Goal: Information Seeking & Learning: Learn about a topic

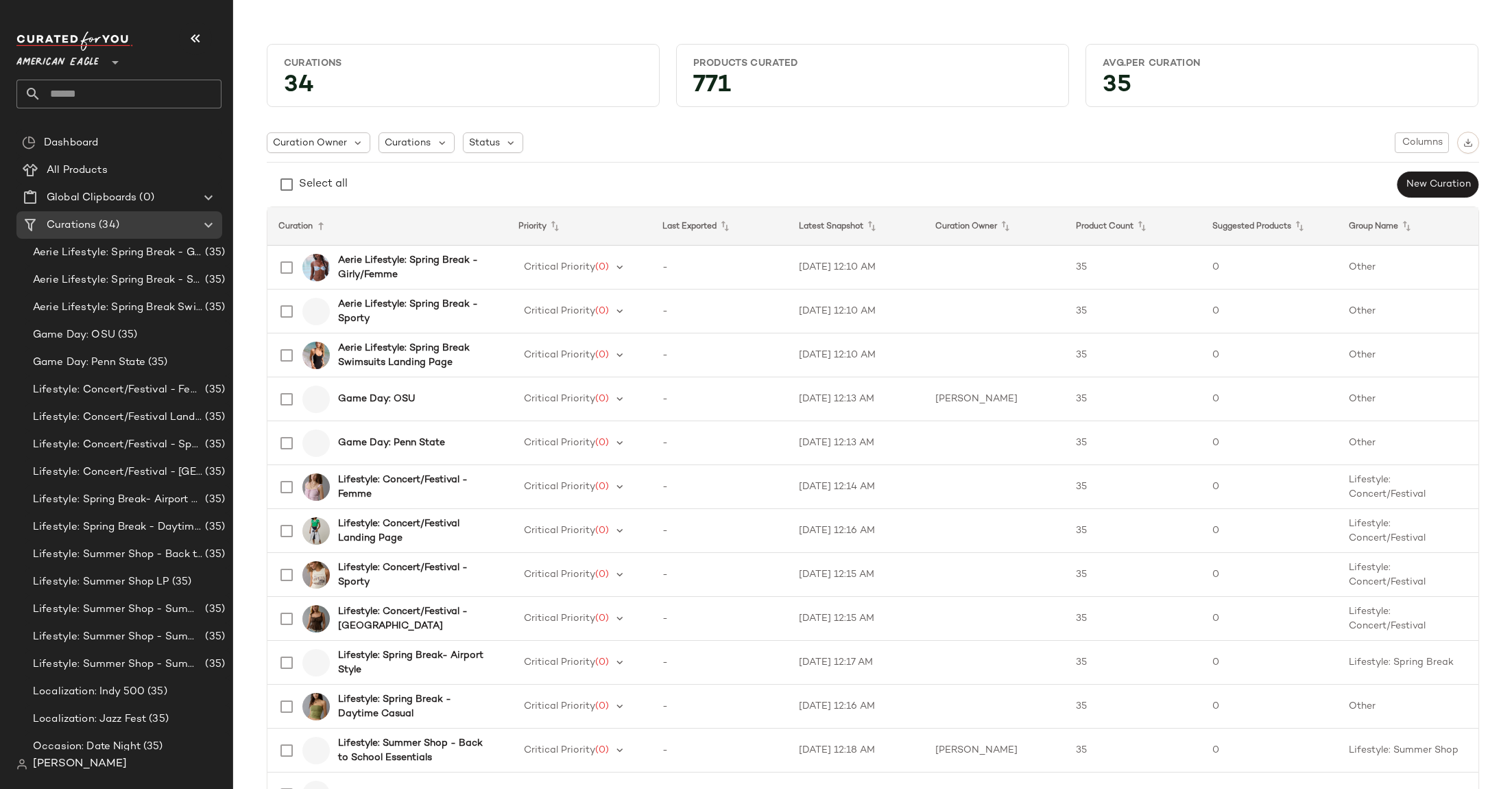
click at [88, 63] on span "American Eagle" at bounding box center [57, 58] width 83 height 24
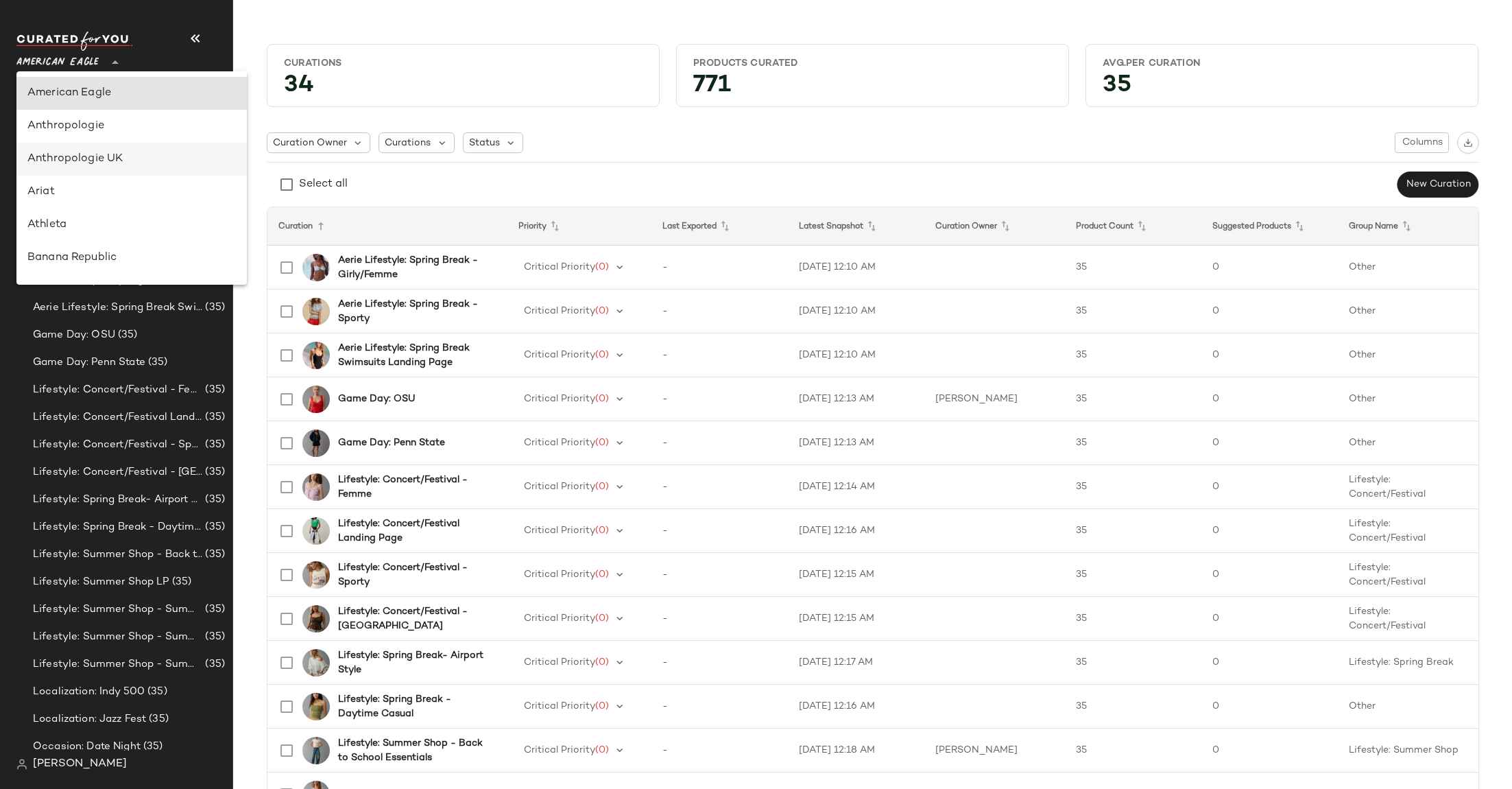
scroll to position [48, 0]
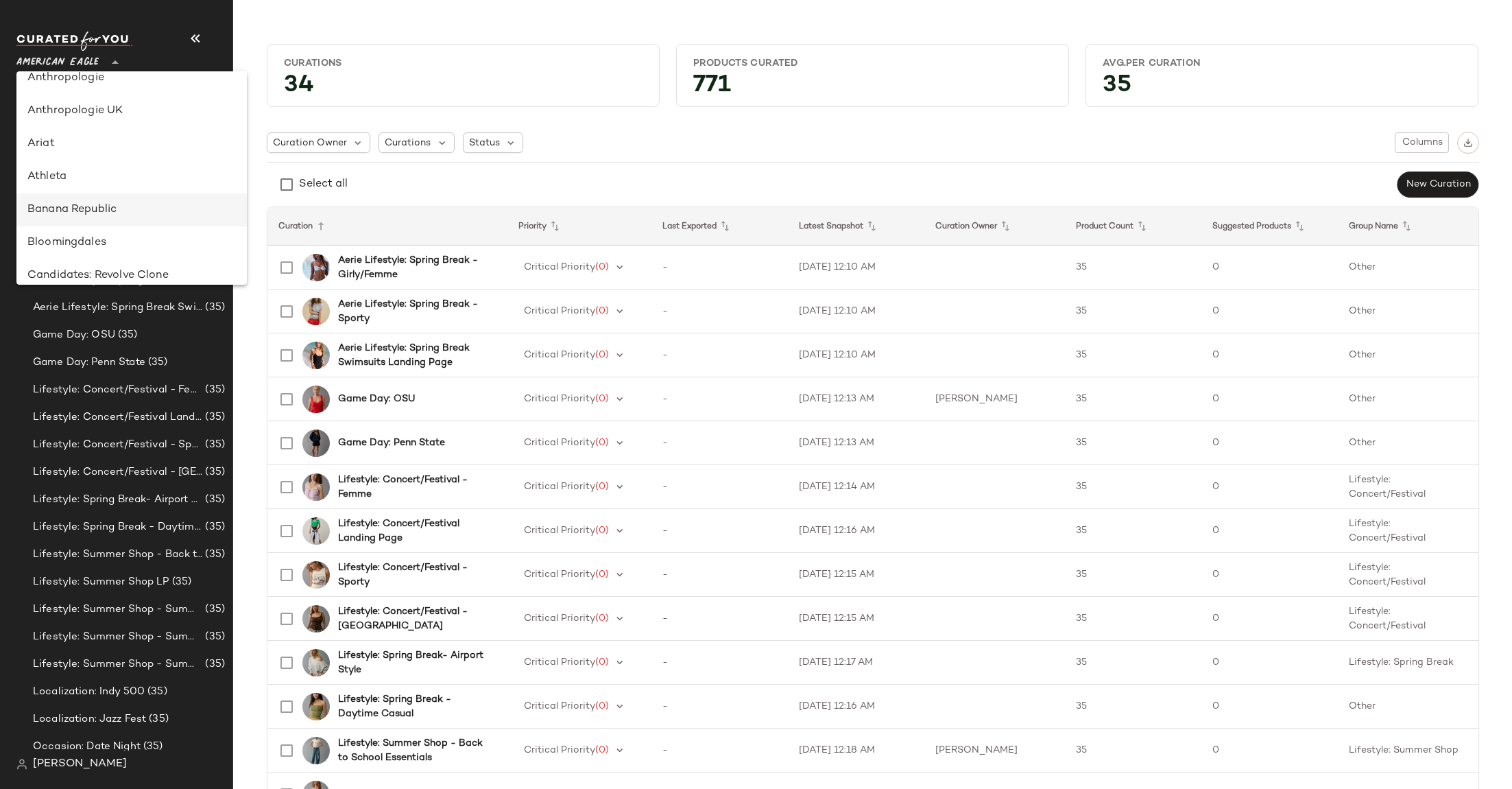
click at [77, 208] on div "Banana Republic" at bounding box center [132, 209] width 209 height 16
type input "**"
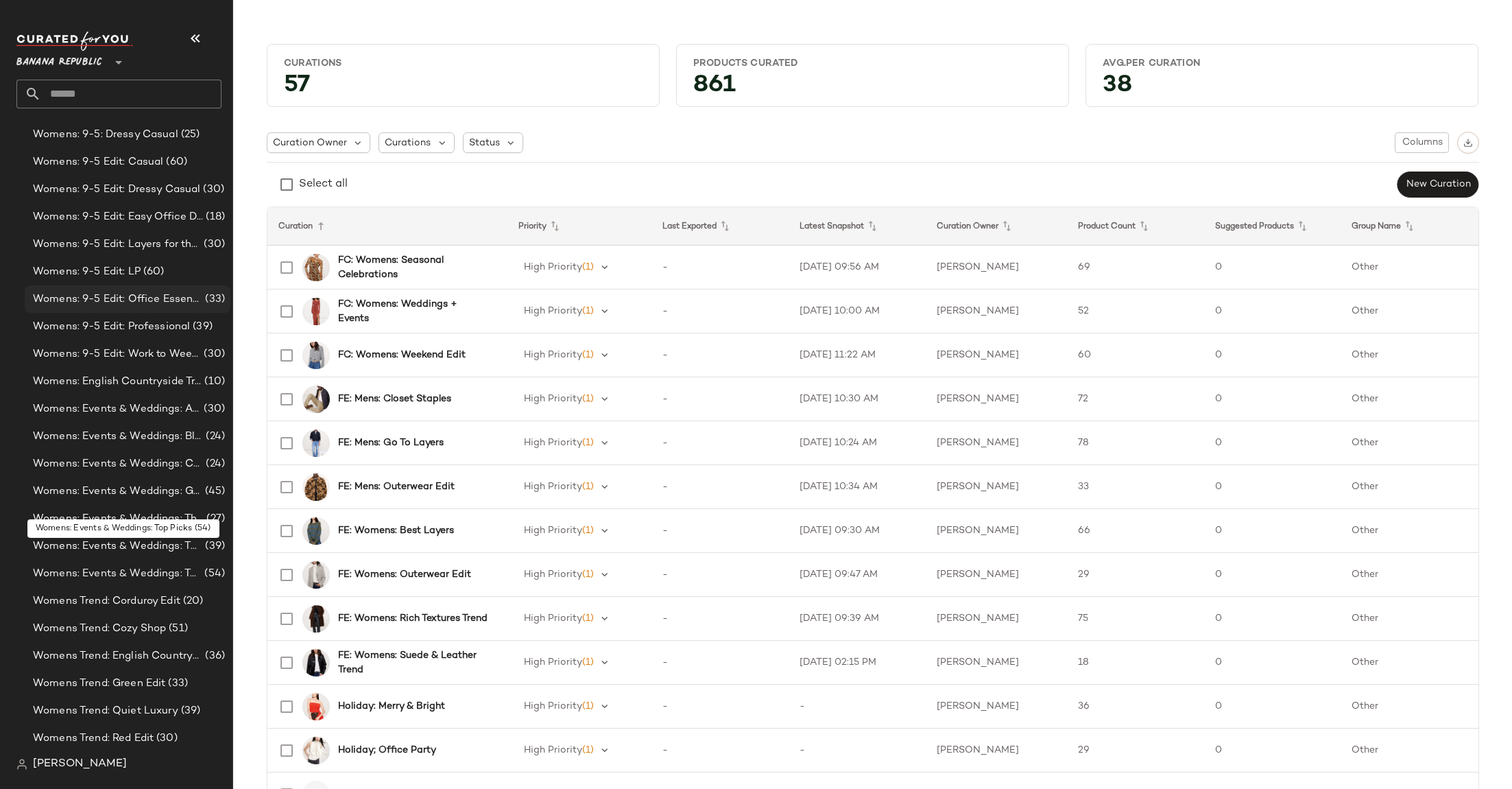
scroll to position [1271, 0]
click at [151, 626] on span "Womens Trend: Green Edit" at bounding box center [99, 628] width 132 height 15
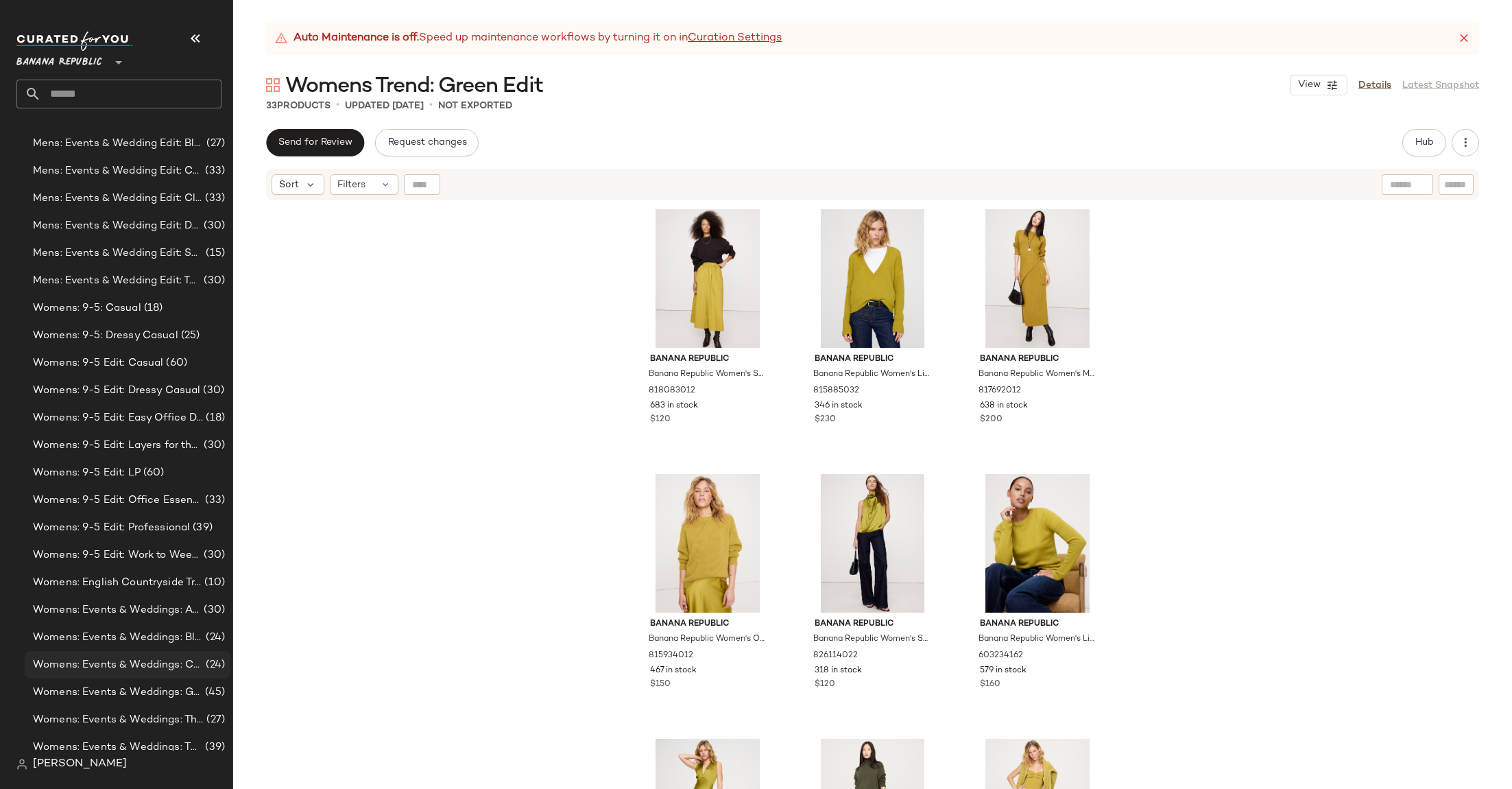
scroll to position [1008, 0]
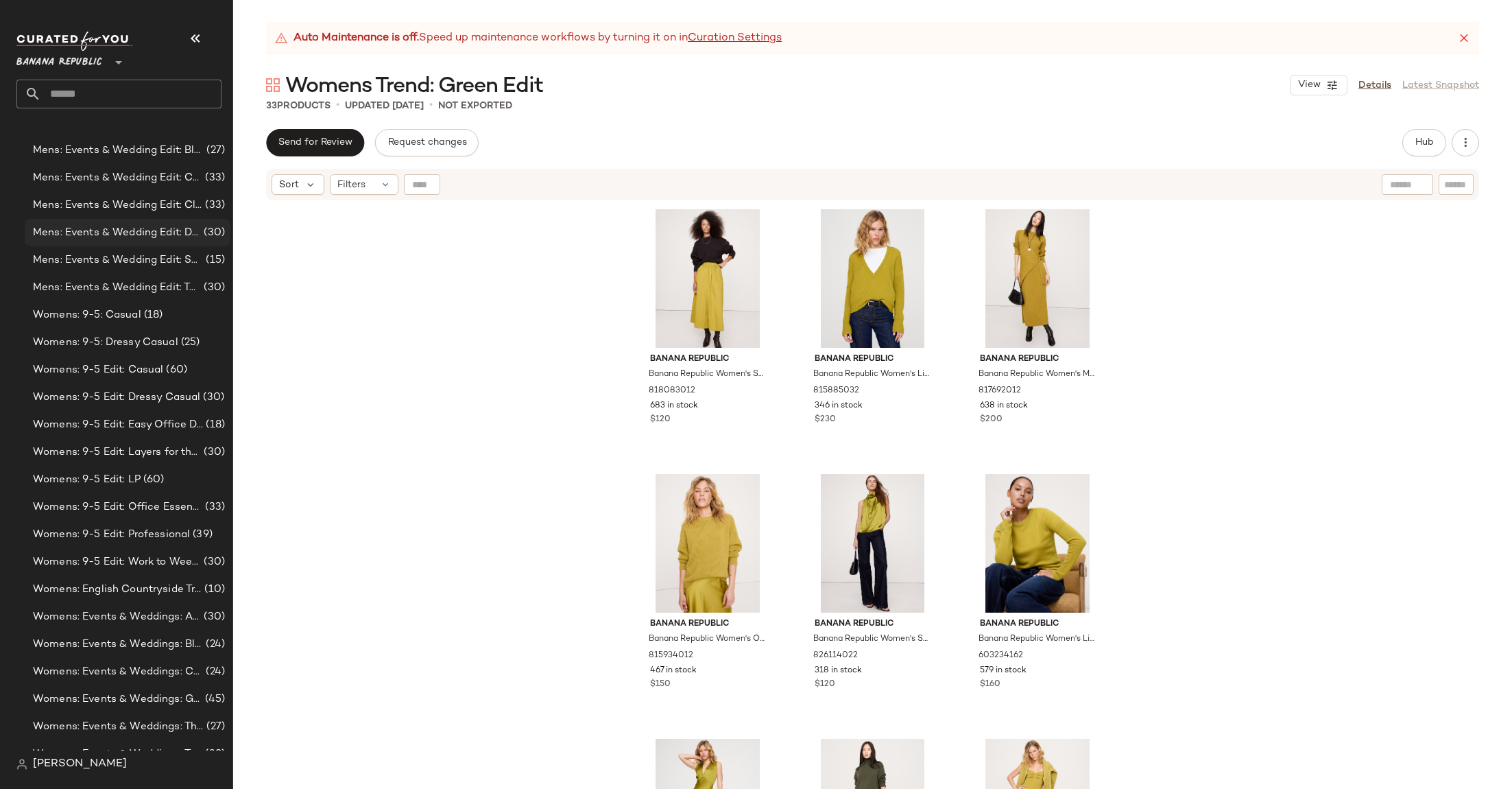
click at [145, 219] on div "Mens: Events & Wedding Edit: Dress Shirts (30)" at bounding box center [127, 232] width 206 height 27
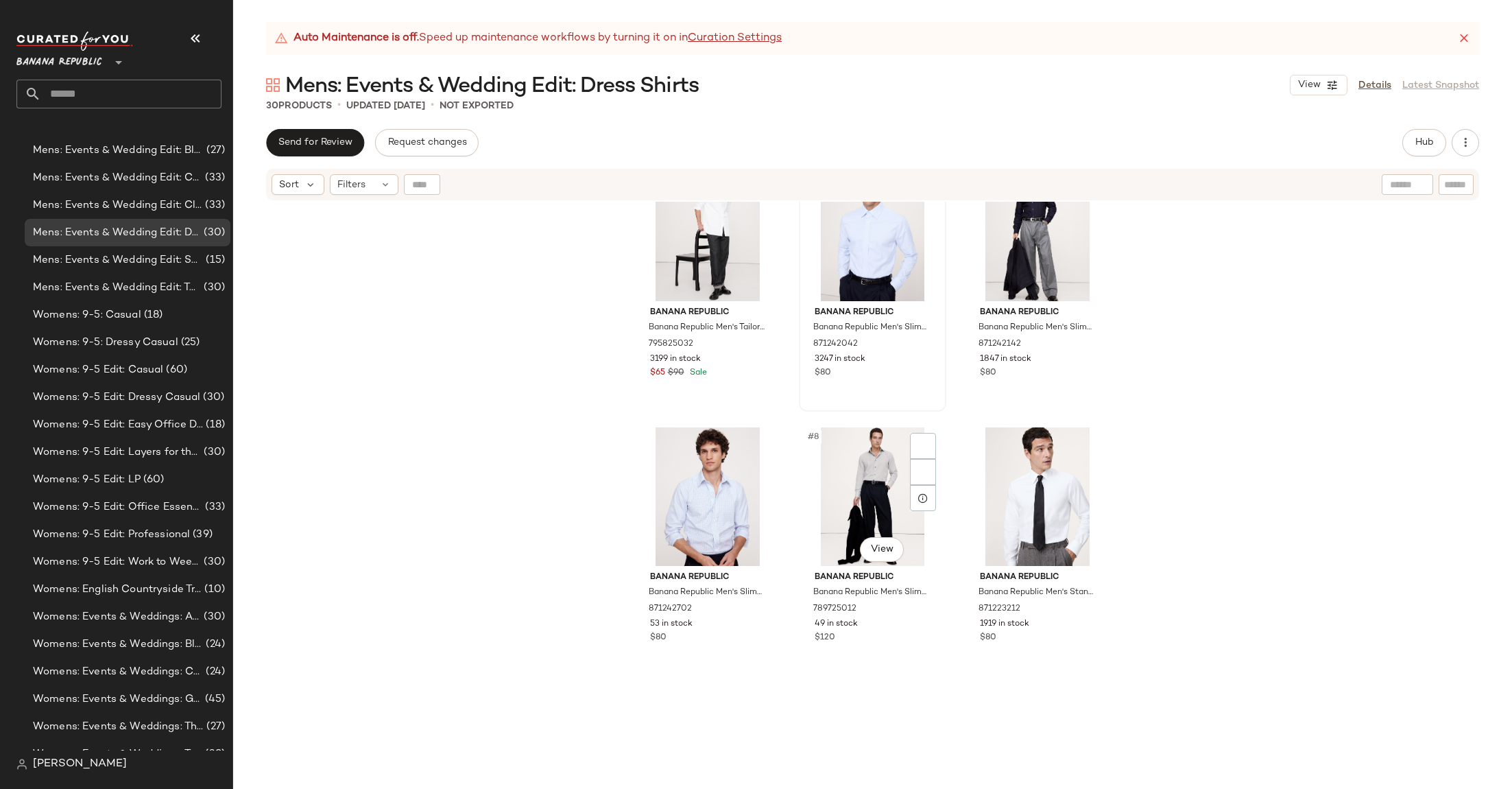
scroll to position [325, 0]
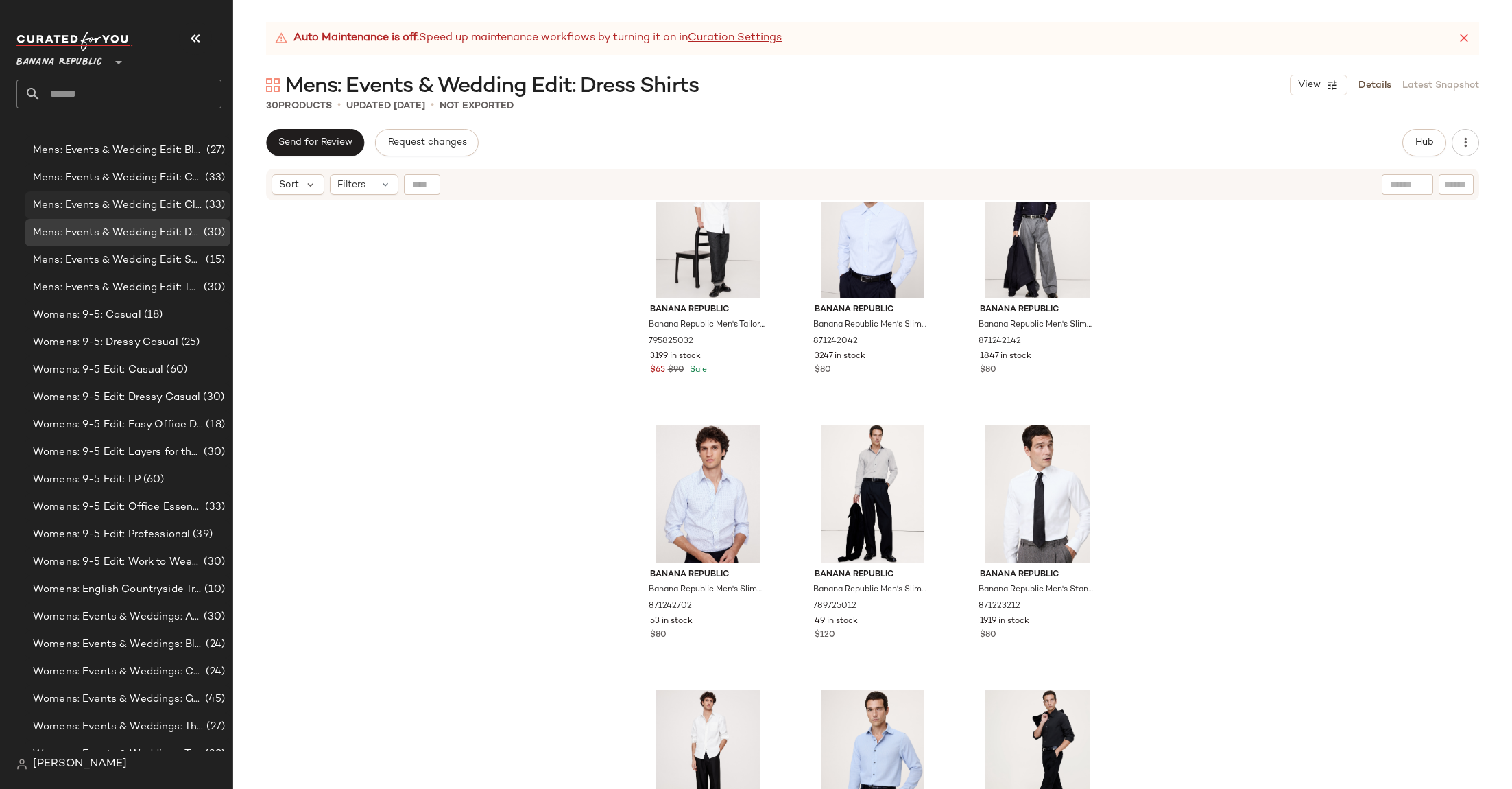
click at [165, 199] on span "Mens: Events & Wedding Edit: Classic" at bounding box center [117, 205] width 170 height 15
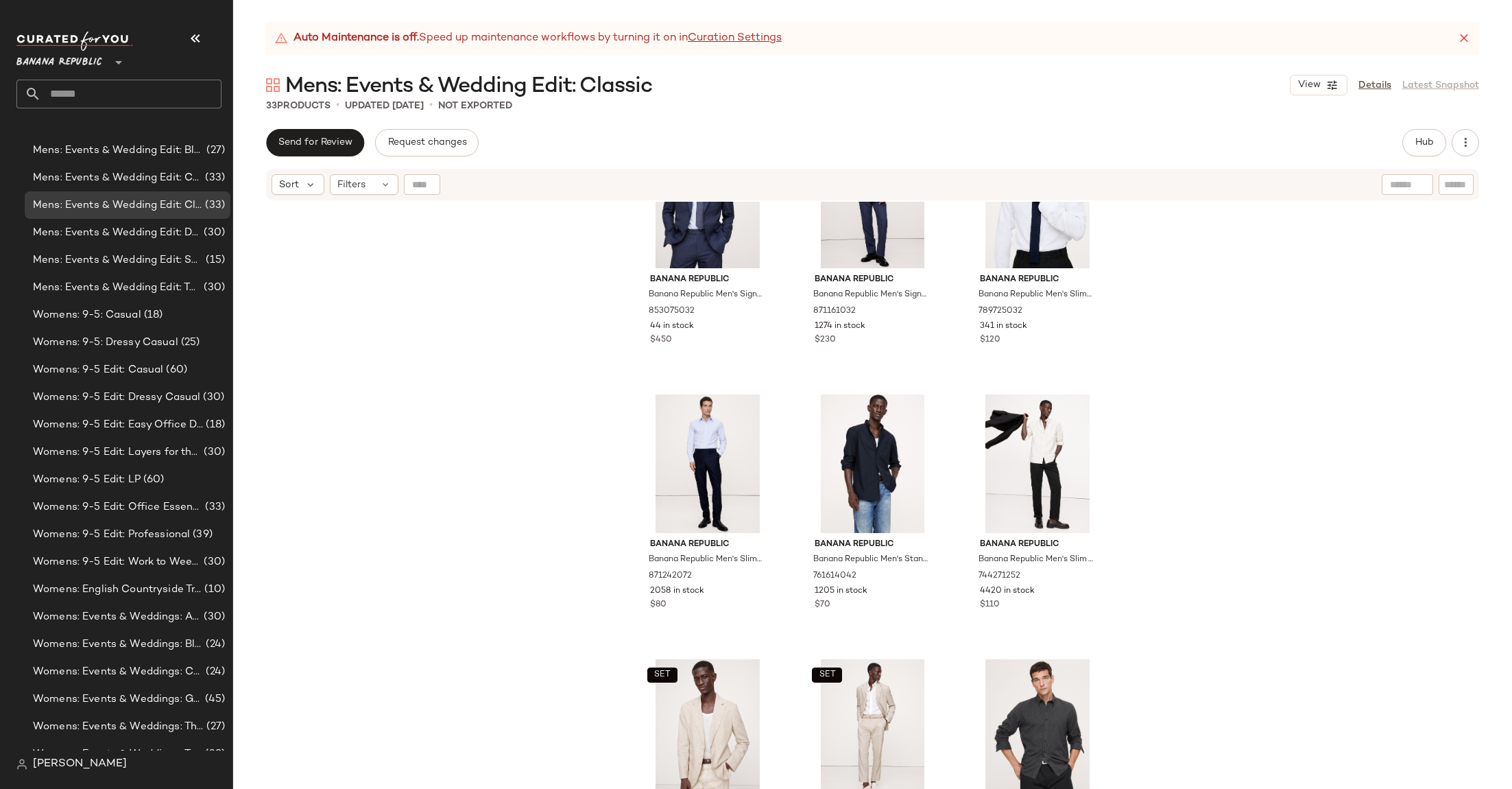
scroll to position [1680, 0]
click at [207, 169] on div "Mens: Events & Wedding Edit: Casual (33)" at bounding box center [127, 178] width 206 height 27
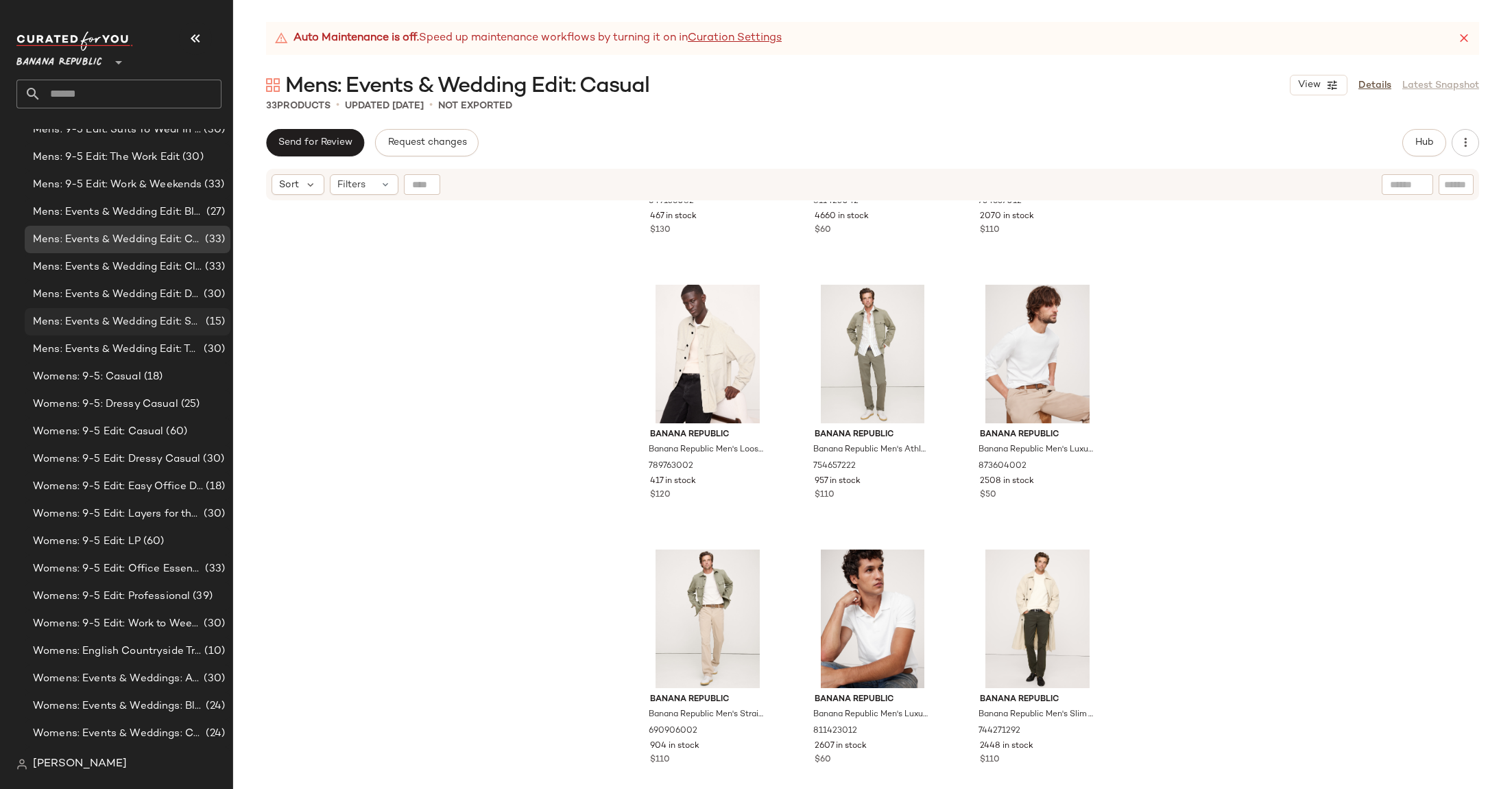
scroll to position [948, 0]
click at [146, 199] on div "Mens: Events & Wedding Edit: Black Tie (27)" at bounding box center [127, 209] width 206 height 27
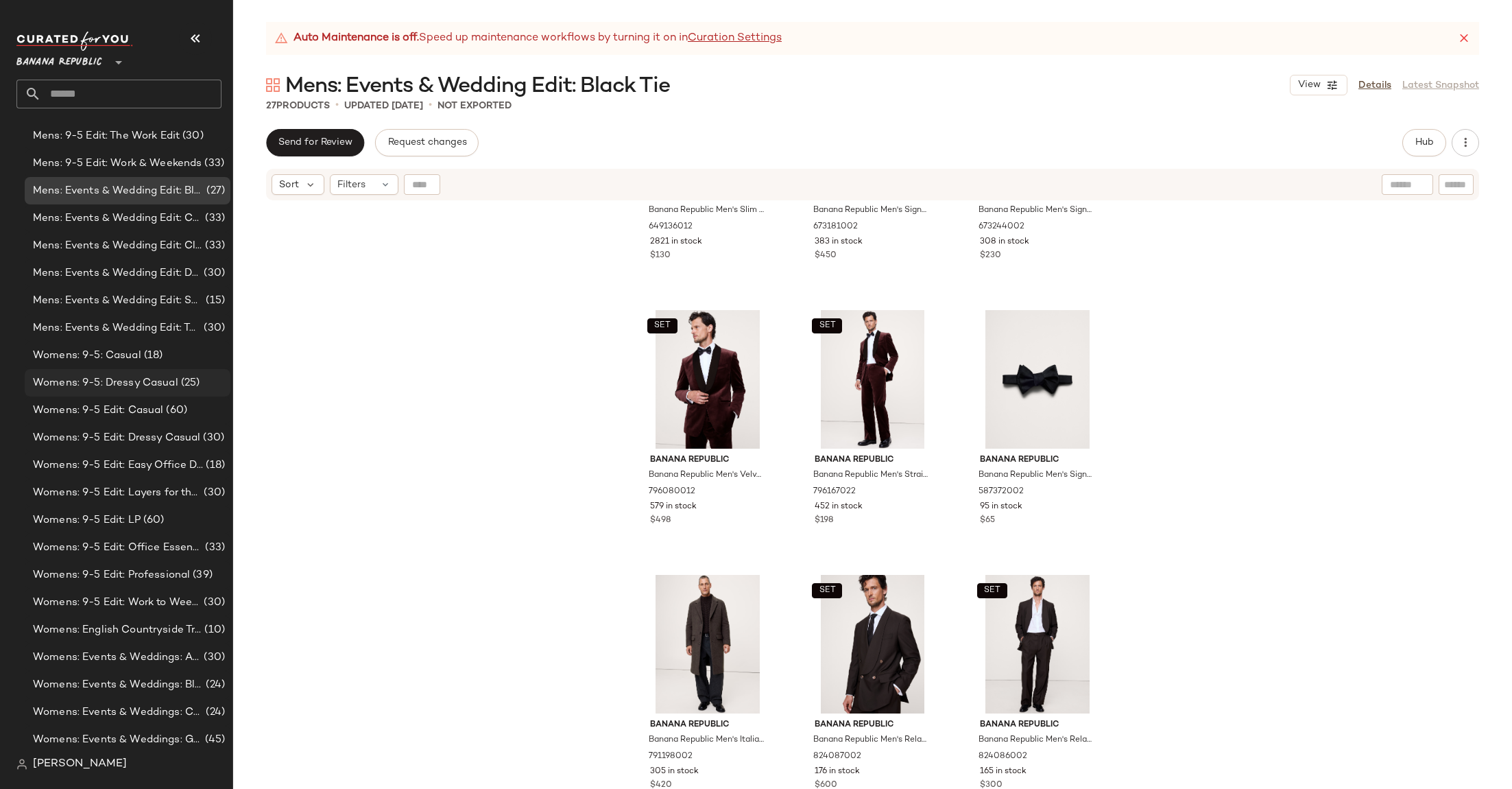
scroll to position [995, 0]
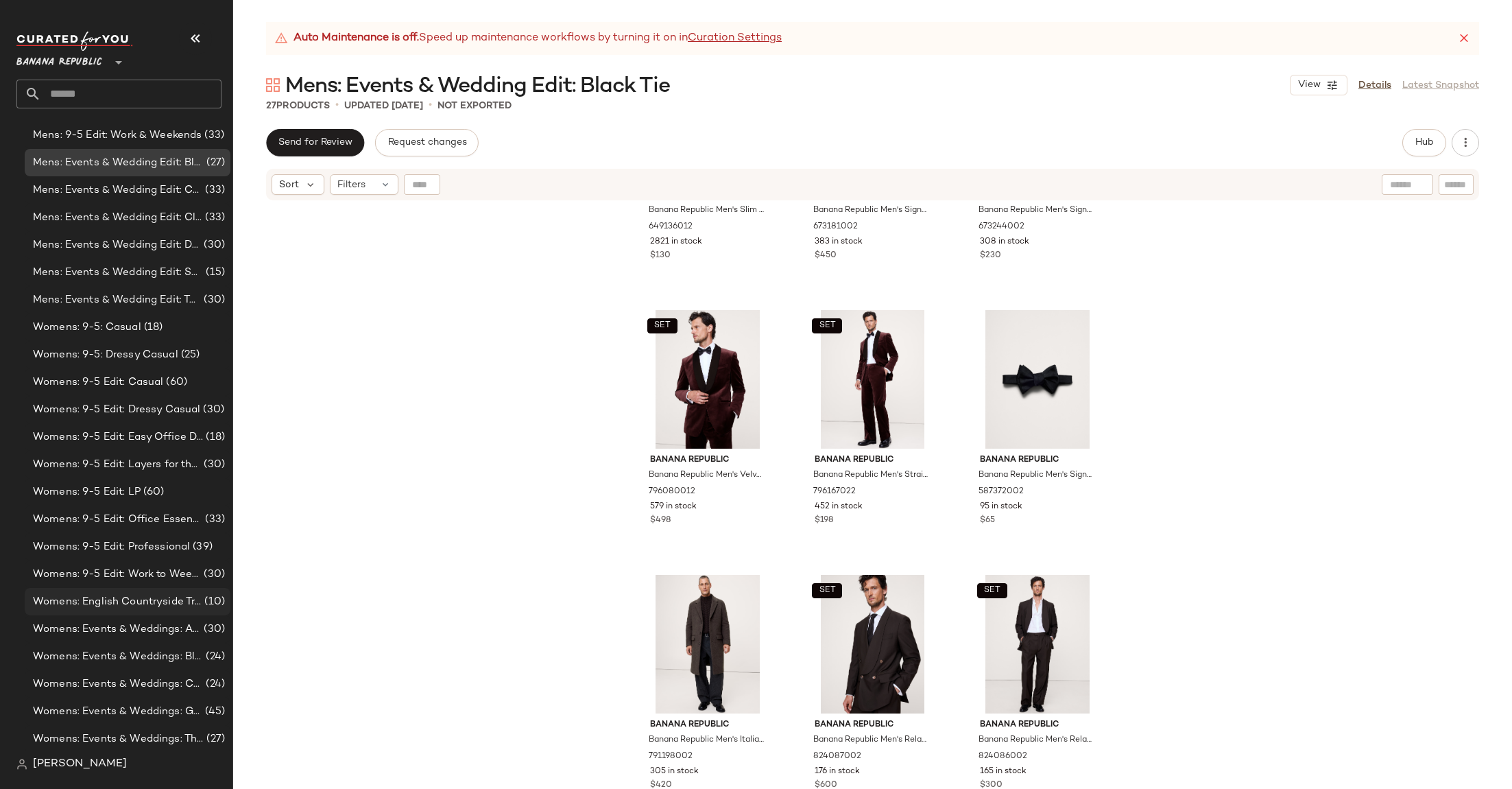
click at [171, 600] on span "Womens: English Countryside Trend" at bounding box center [117, 601] width 169 height 15
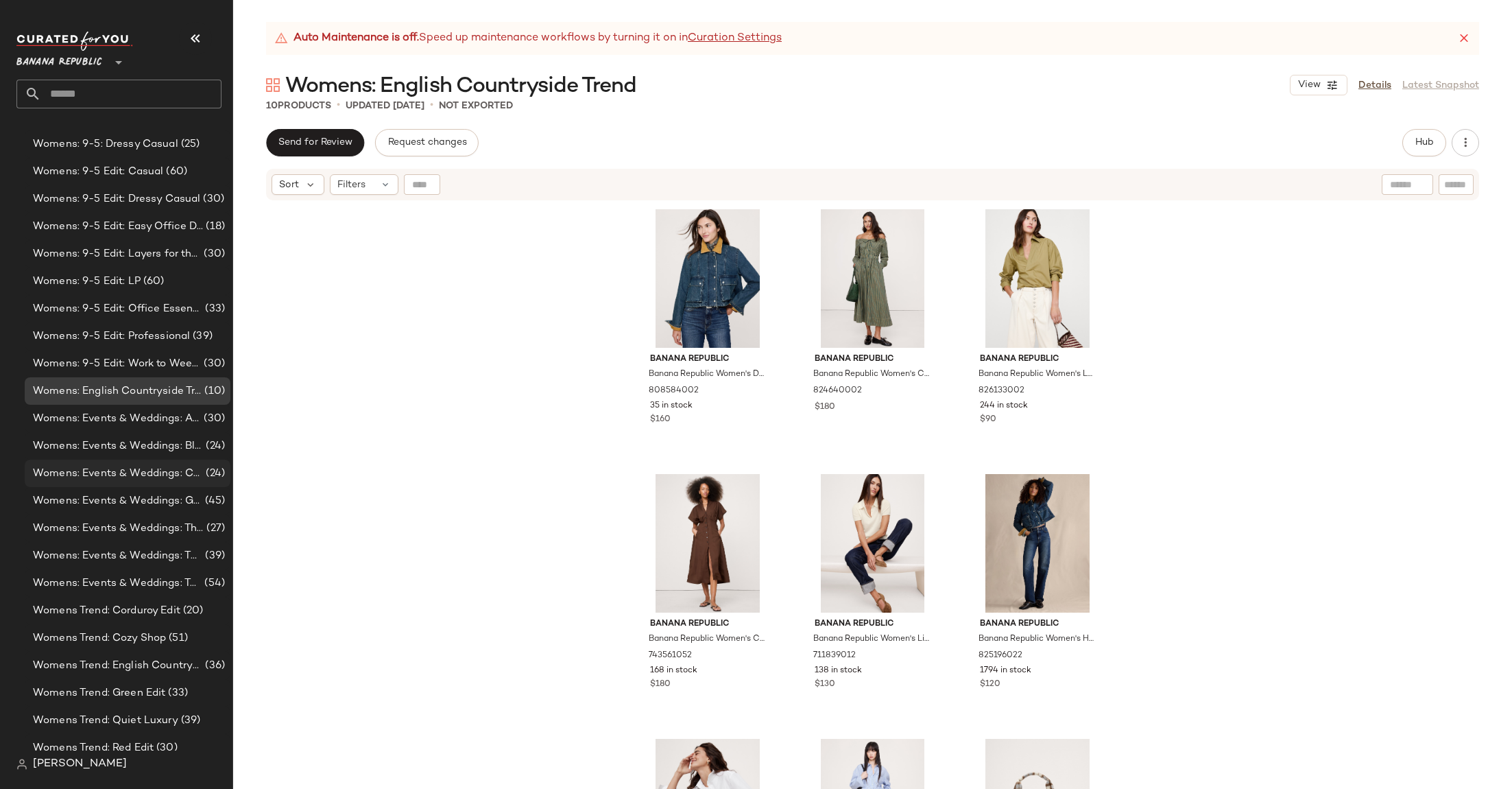
scroll to position [1210, 0]
click at [151, 667] on span "Womens Trend: English Countryside" at bounding box center [117, 661] width 170 height 15
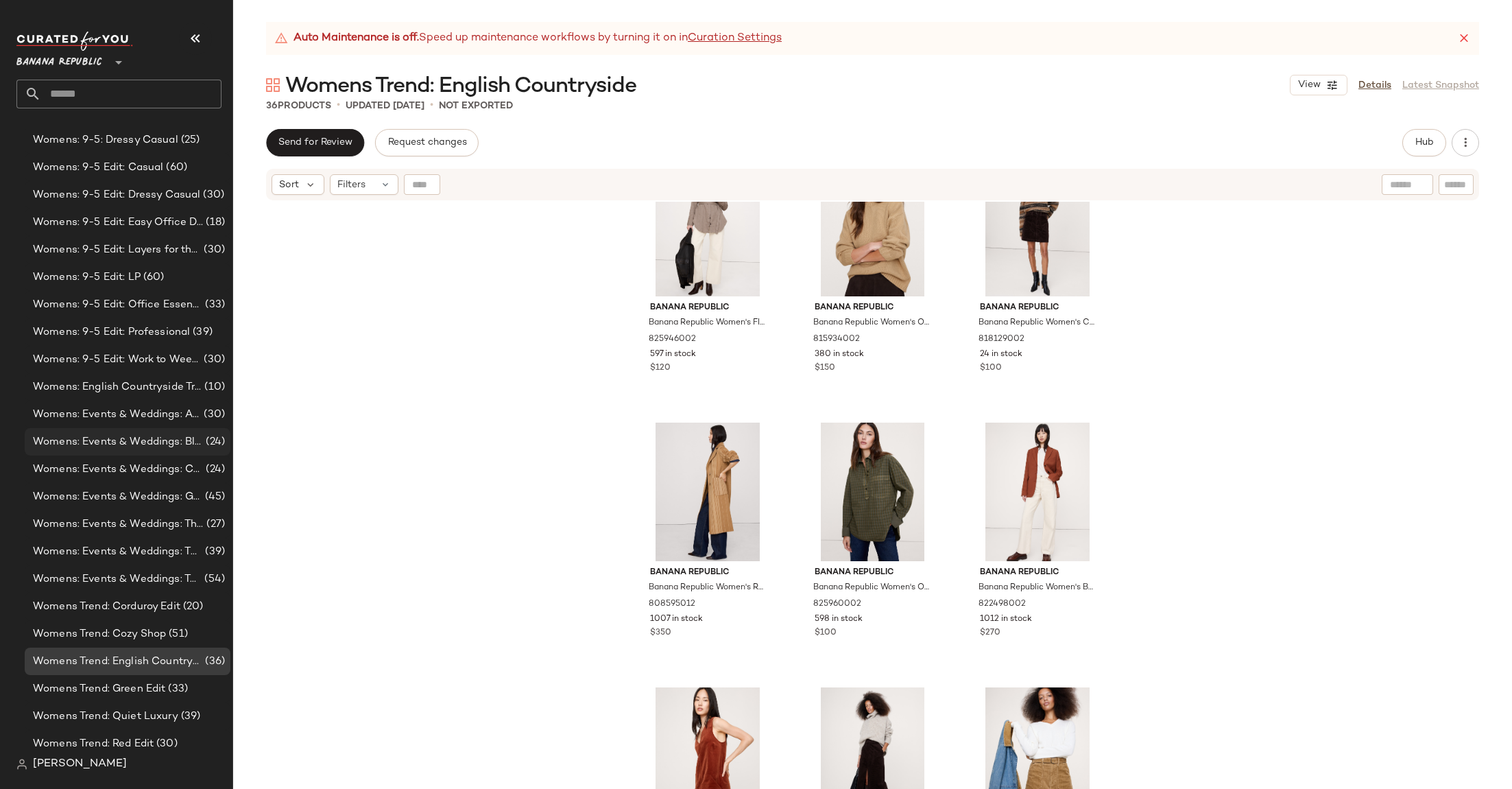
scroll to position [1172, 0]
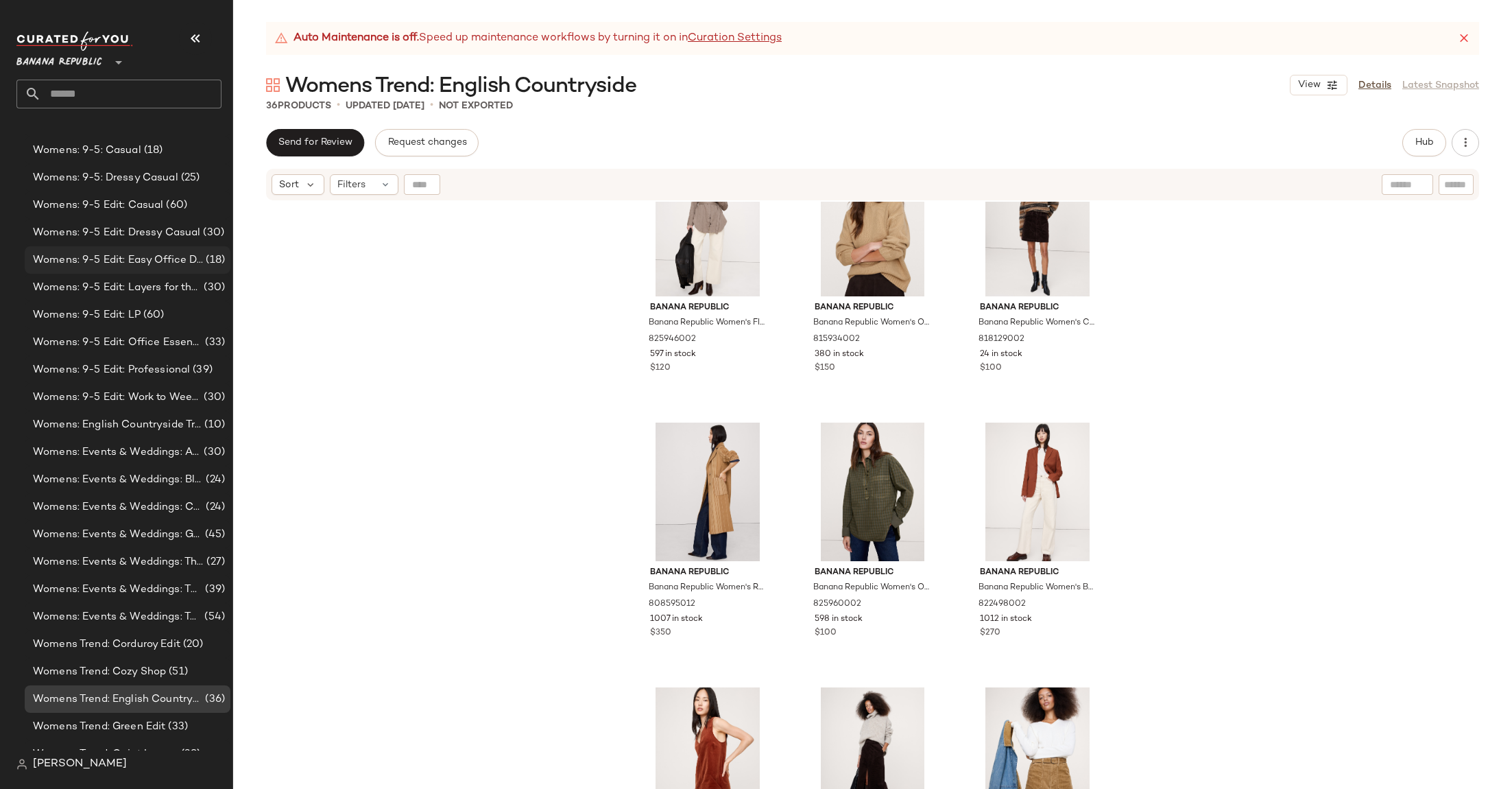
click at [174, 255] on span "Womens: 9-5 Edit: Easy Office Dresses" at bounding box center [118, 259] width 171 height 15
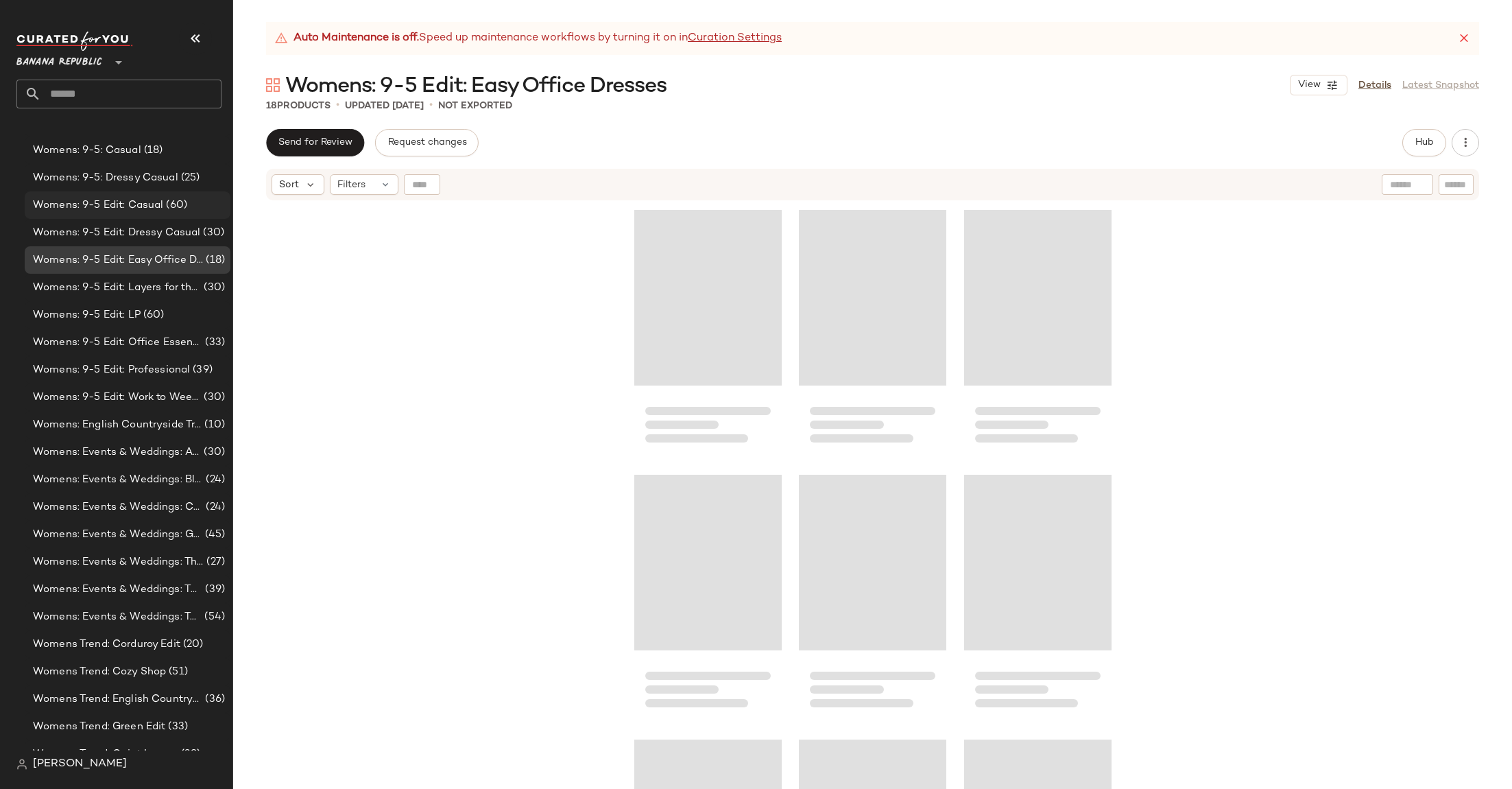
click at [160, 218] on div "Womens: 9-5 Edit: Casual (60)" at bounding box center [127, 205] width 206 height 27
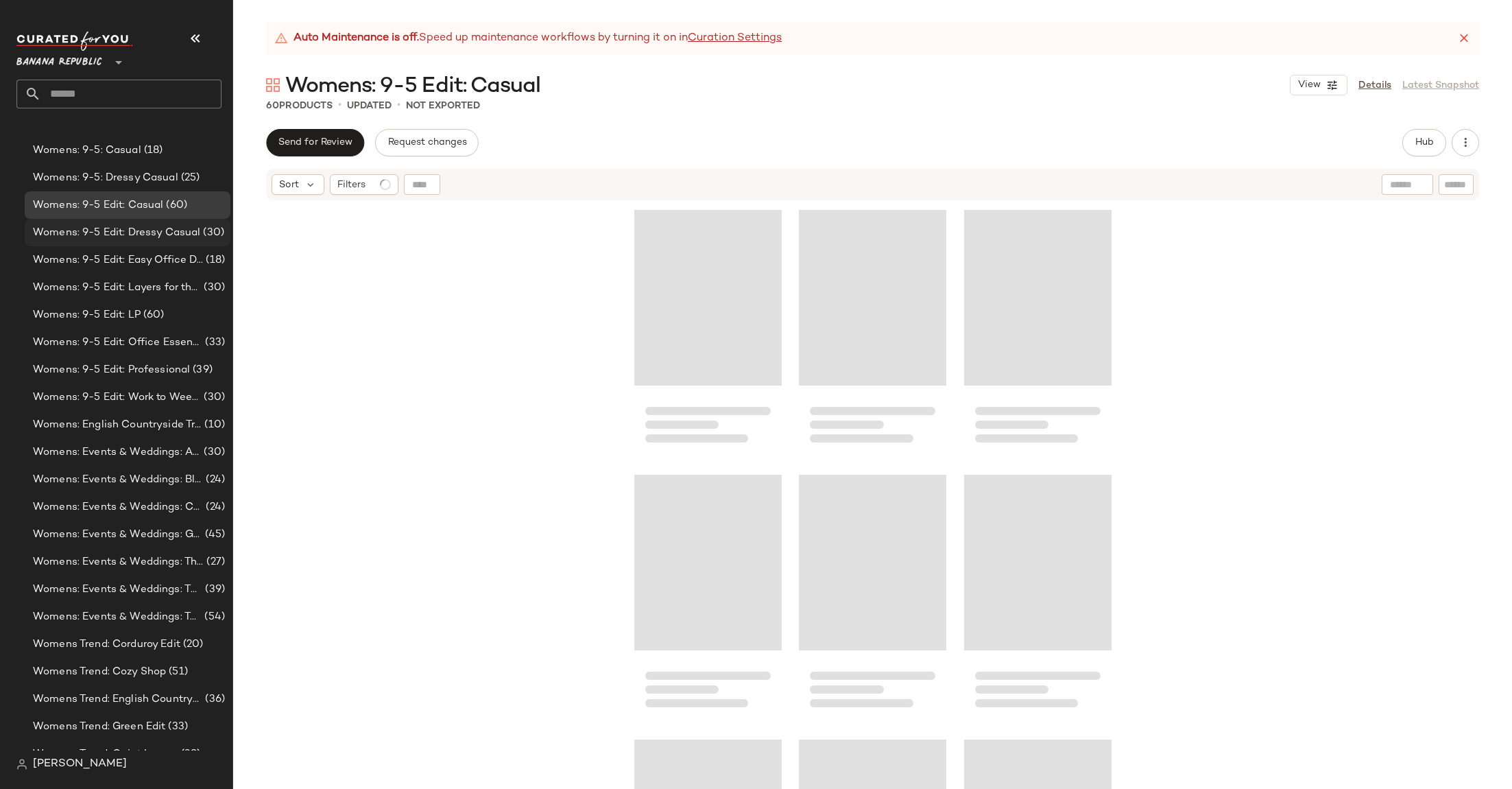
click at [160, 223] on div "Womens: 9-5 Edit: Dressy Casual (30)" at bounding box center [127, 232] width 206 height 27
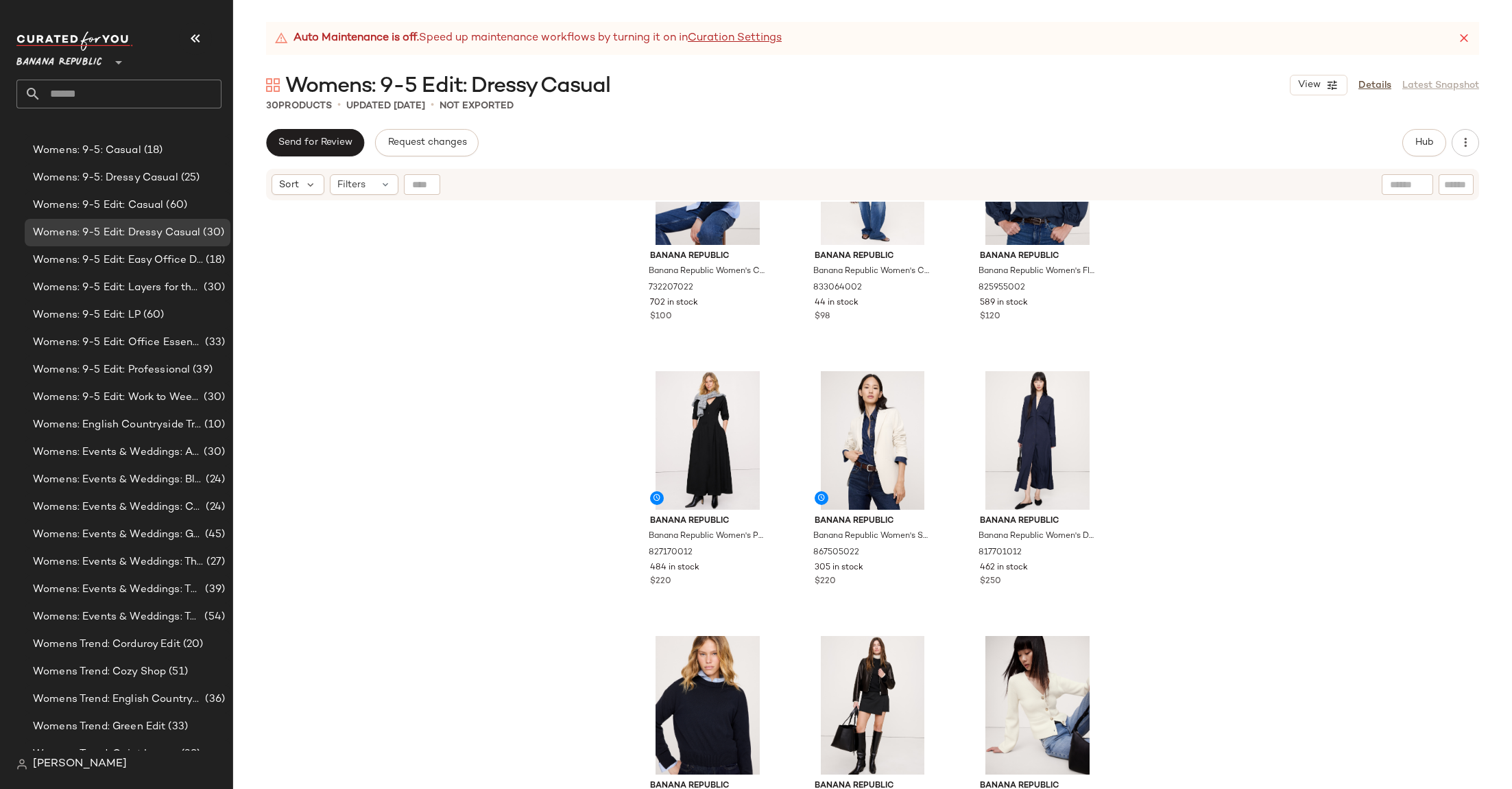
scroll to position [2028, 0]
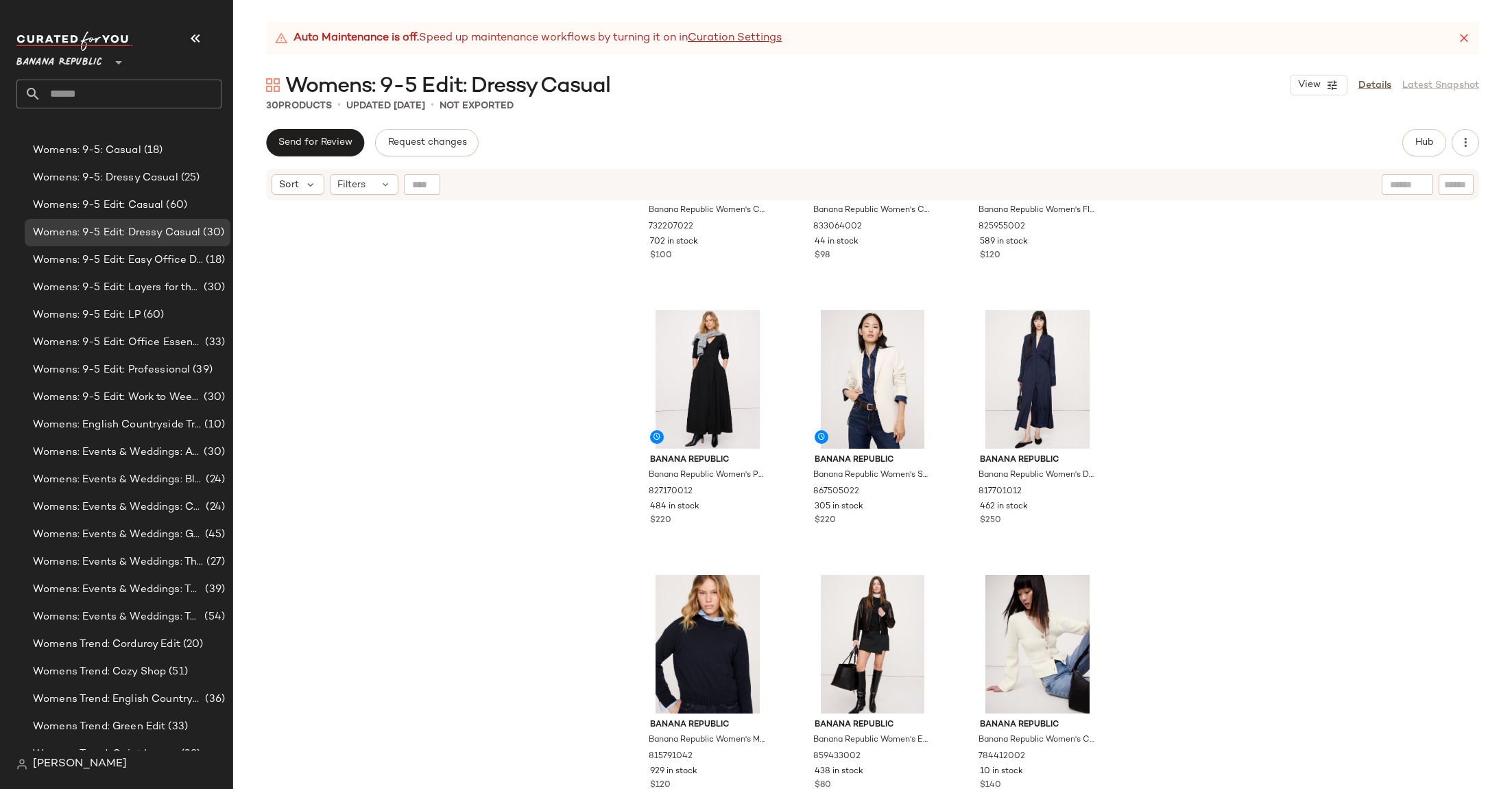
click at [576, 82] on span "Womens: 9-5 Edit: Dressy Casual" at bounding box center [448, 86] width 325 height 27
click at [1447, 340] on div "Banana Republic Banana Republic Women's Cotton-Silk Crew-Neck Sweater Navy Blue…" at bounding box center [873, 511] width 1279 height 621
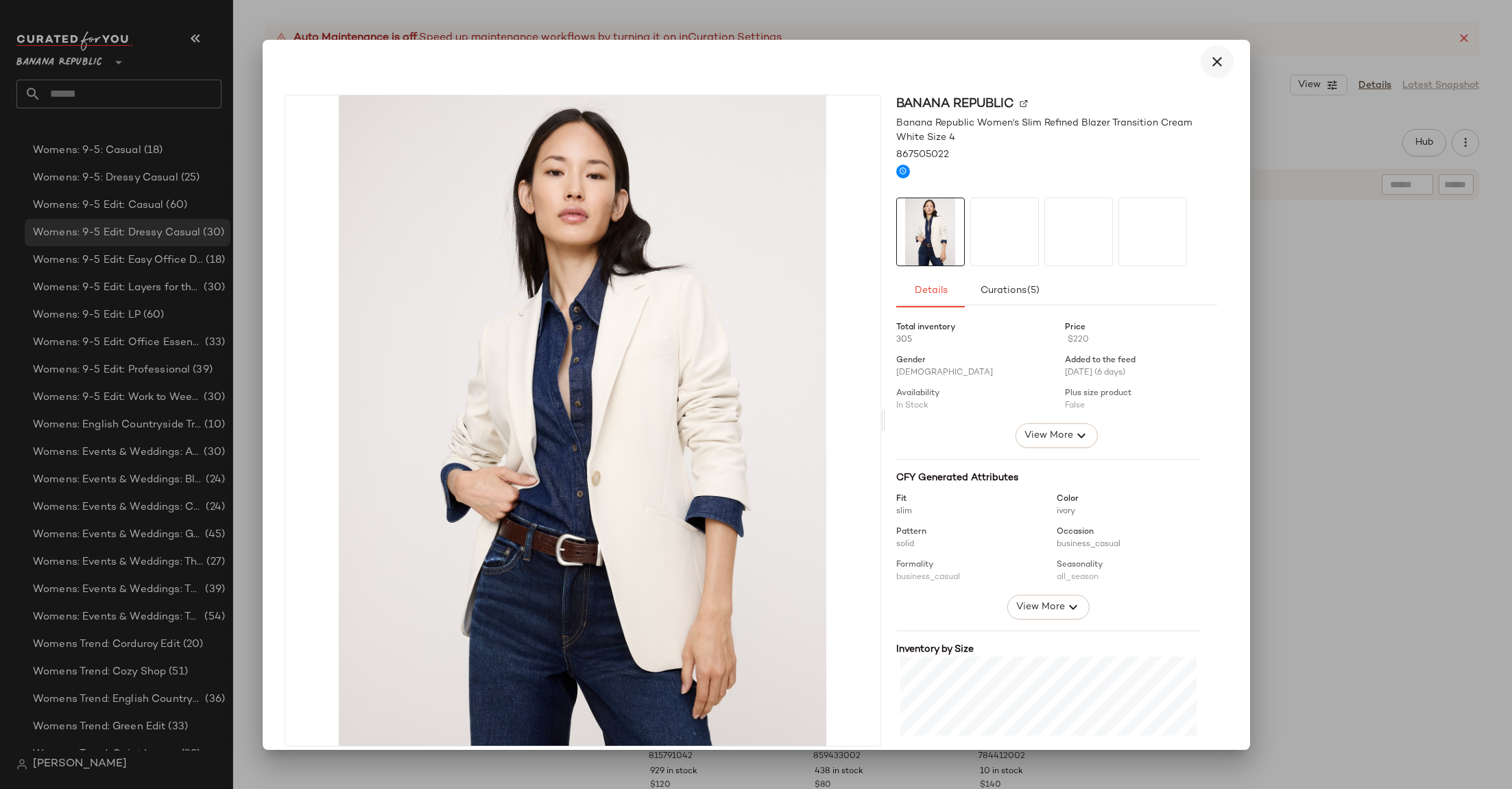
click at [1218, 63] on button "button" at bounding box center [1217, 62] width 33 height 33
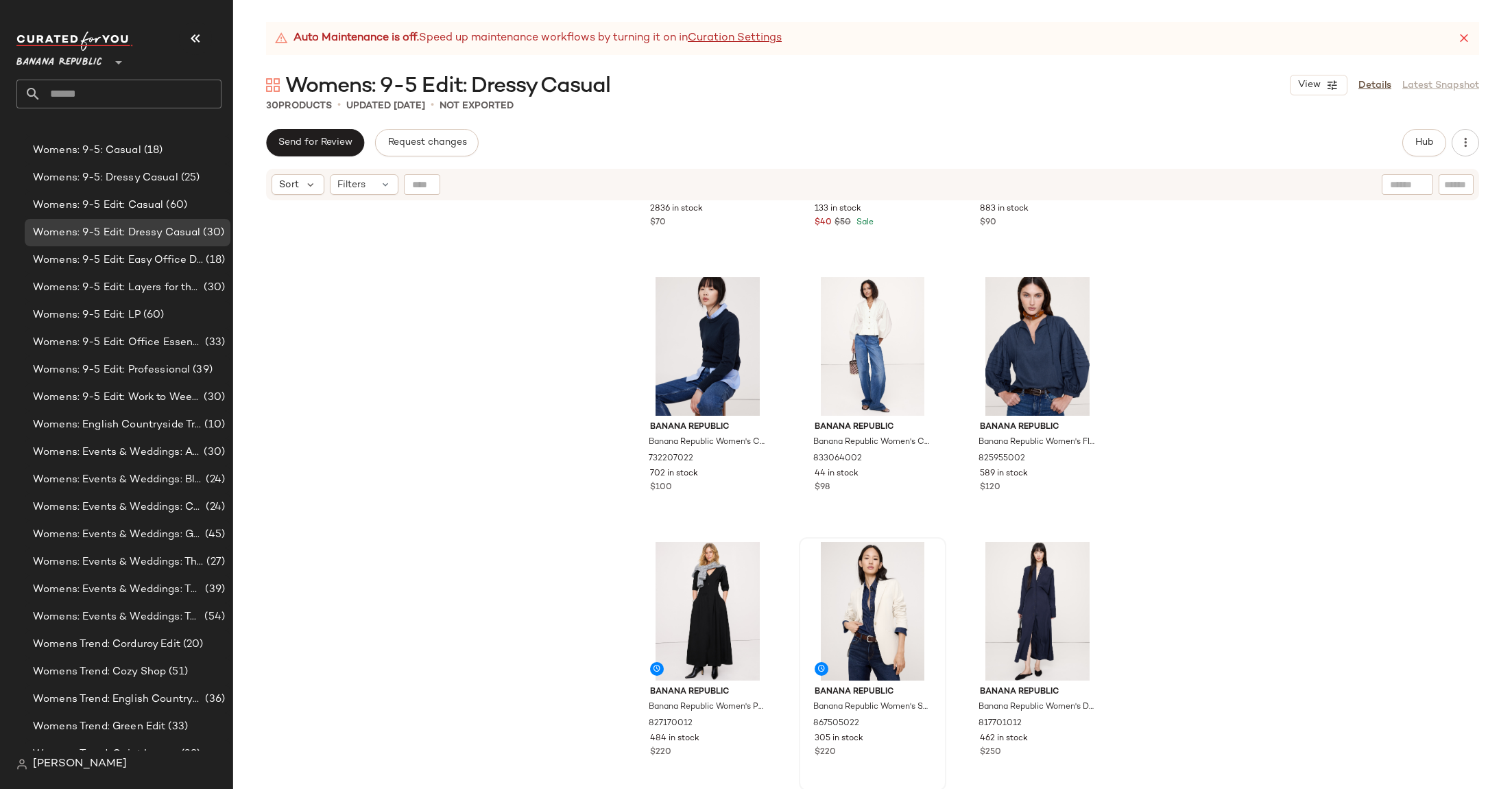
scroll to position [1804, 0]
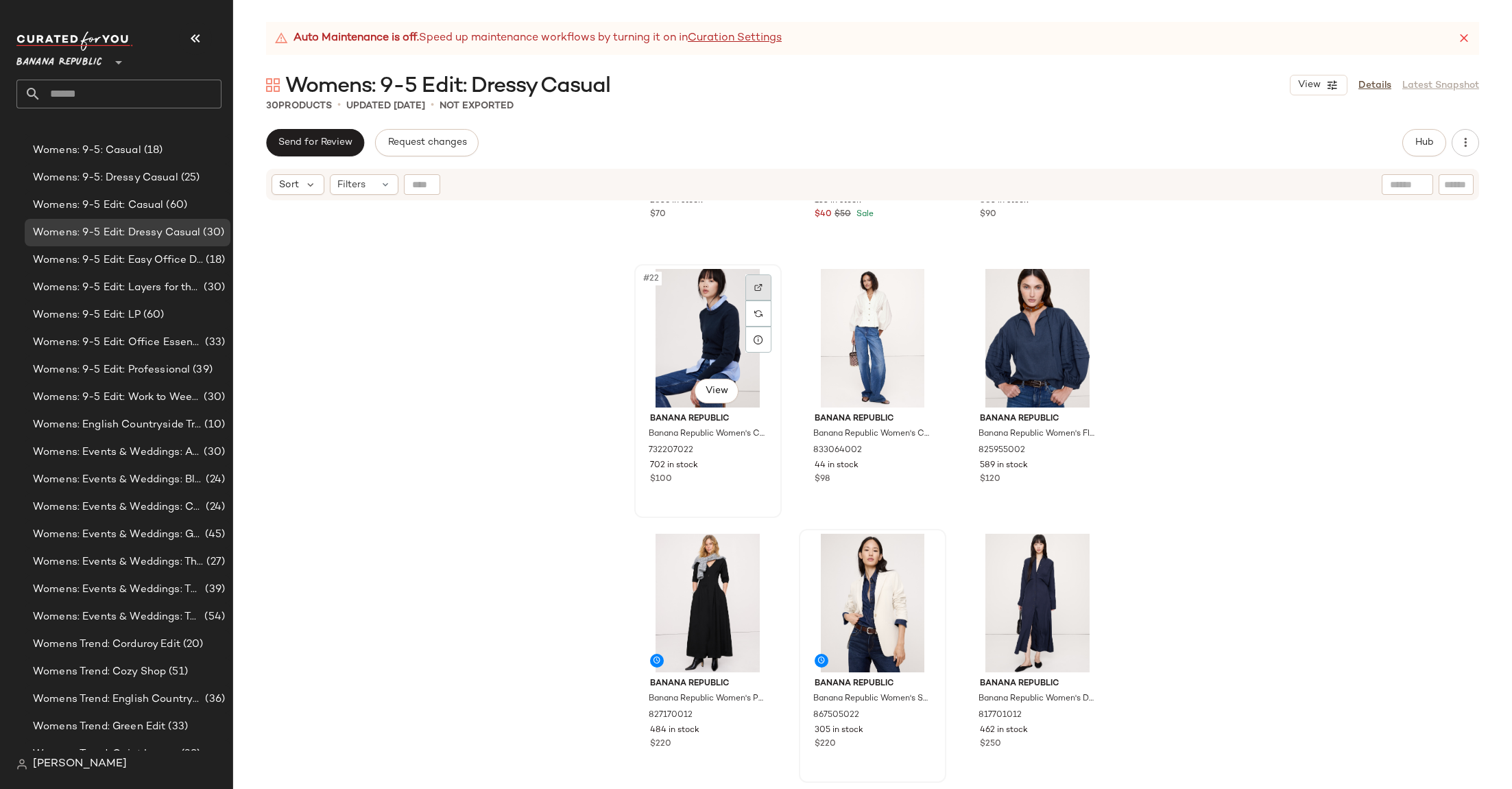
click at [761, 286] on div at bounding box center [758, 287] width 26 height 26
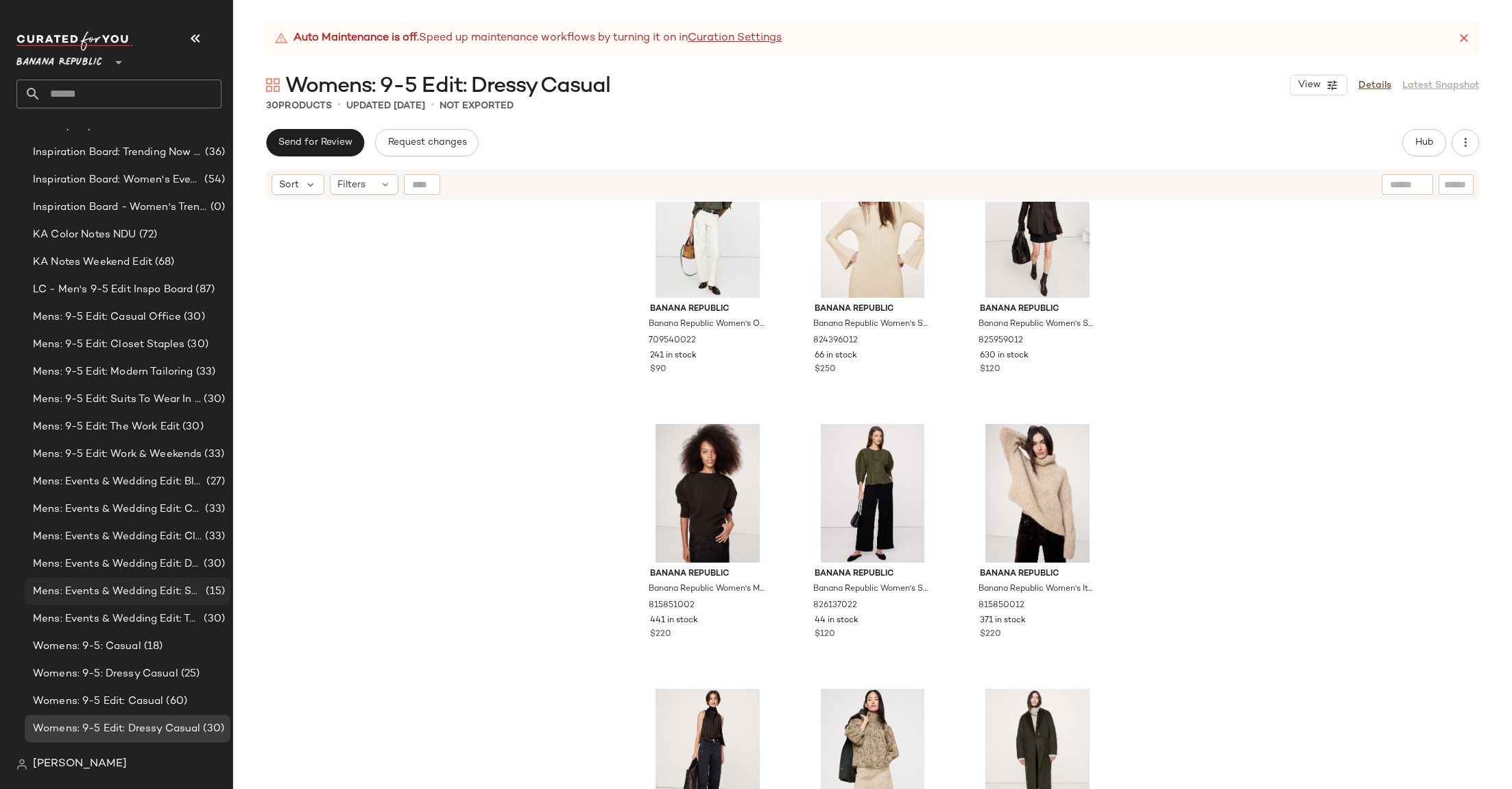
scroll to position [742, 0]
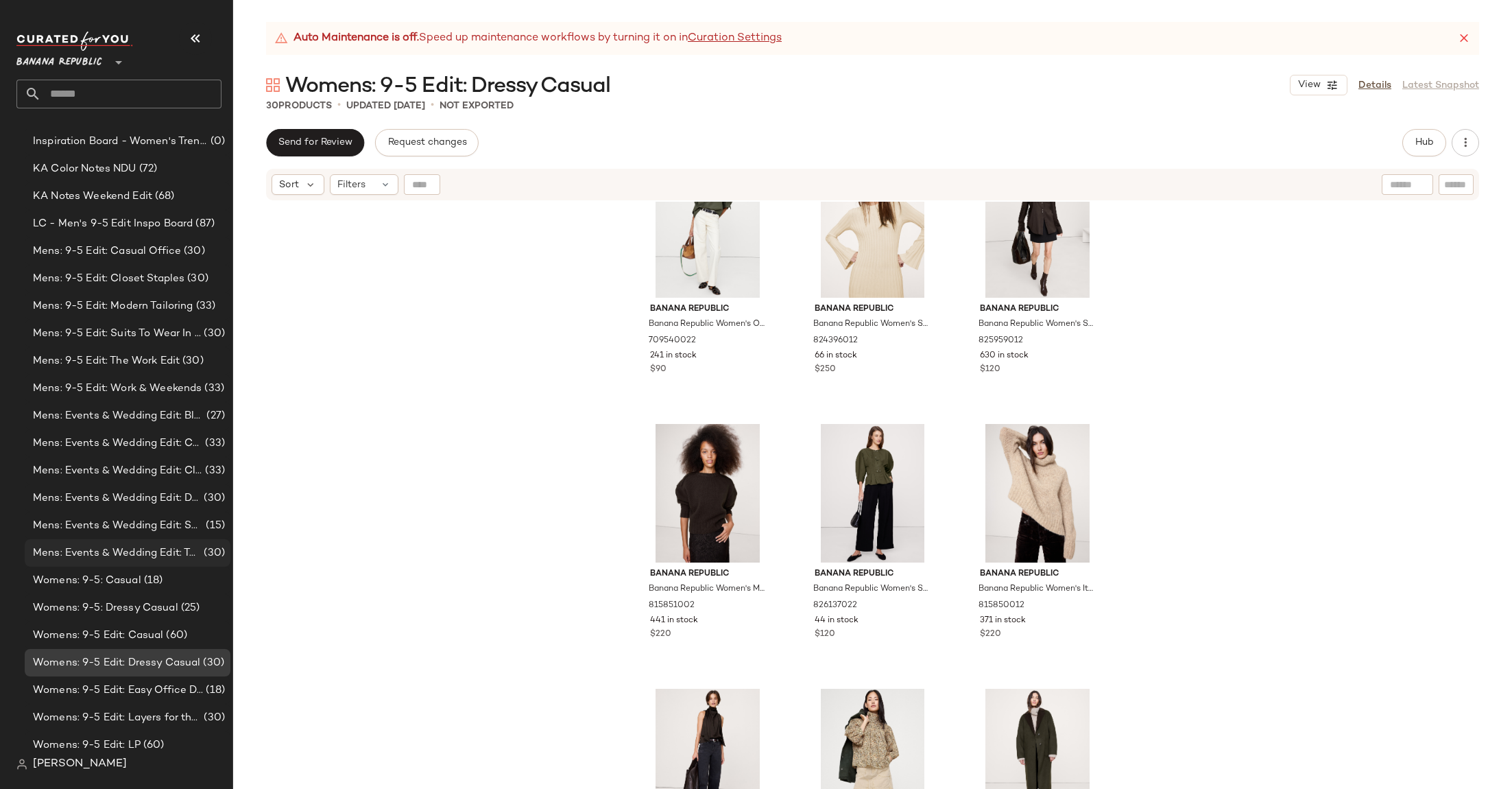
click at [128, 559] on span "Mens: Events & Wedding Edit: Top Picks" at bounding box center [116, 552] width 168 height 15
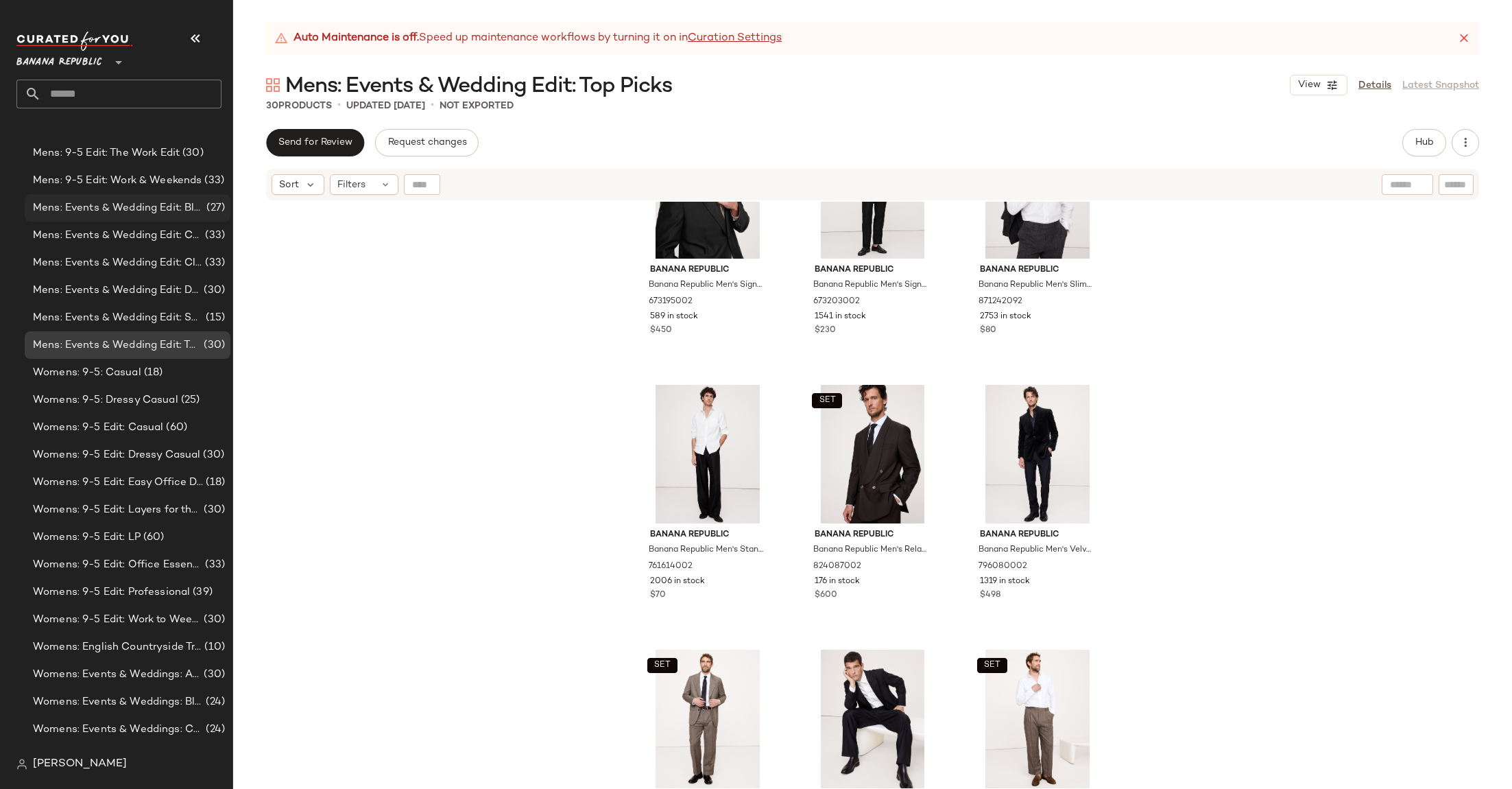
scroll to position [977, 0]
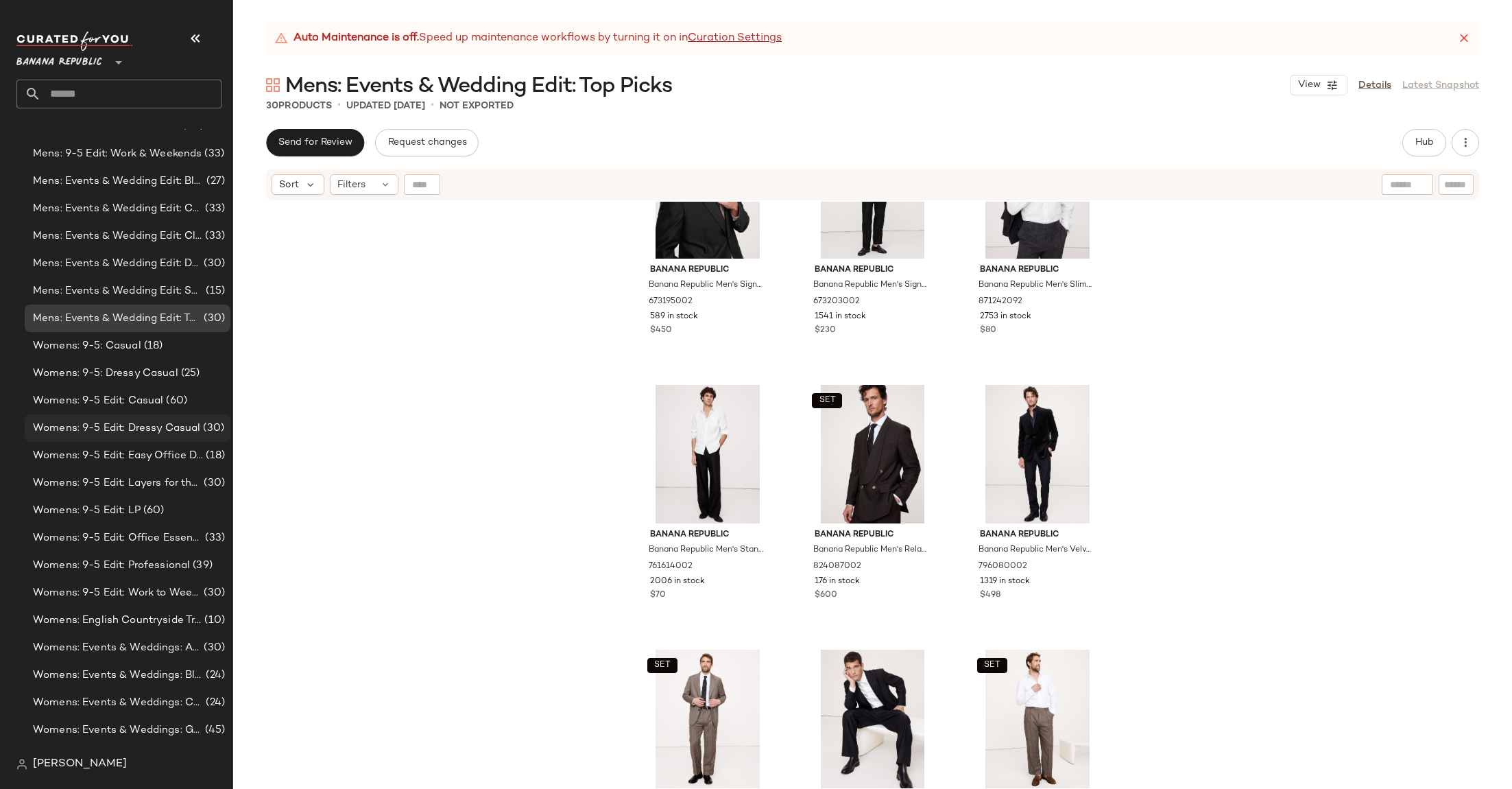
click at [181, 421] on span "Womens: 9-5 Edit: Dressy Casual" at bounding box center [116, 428] width 167 height 15
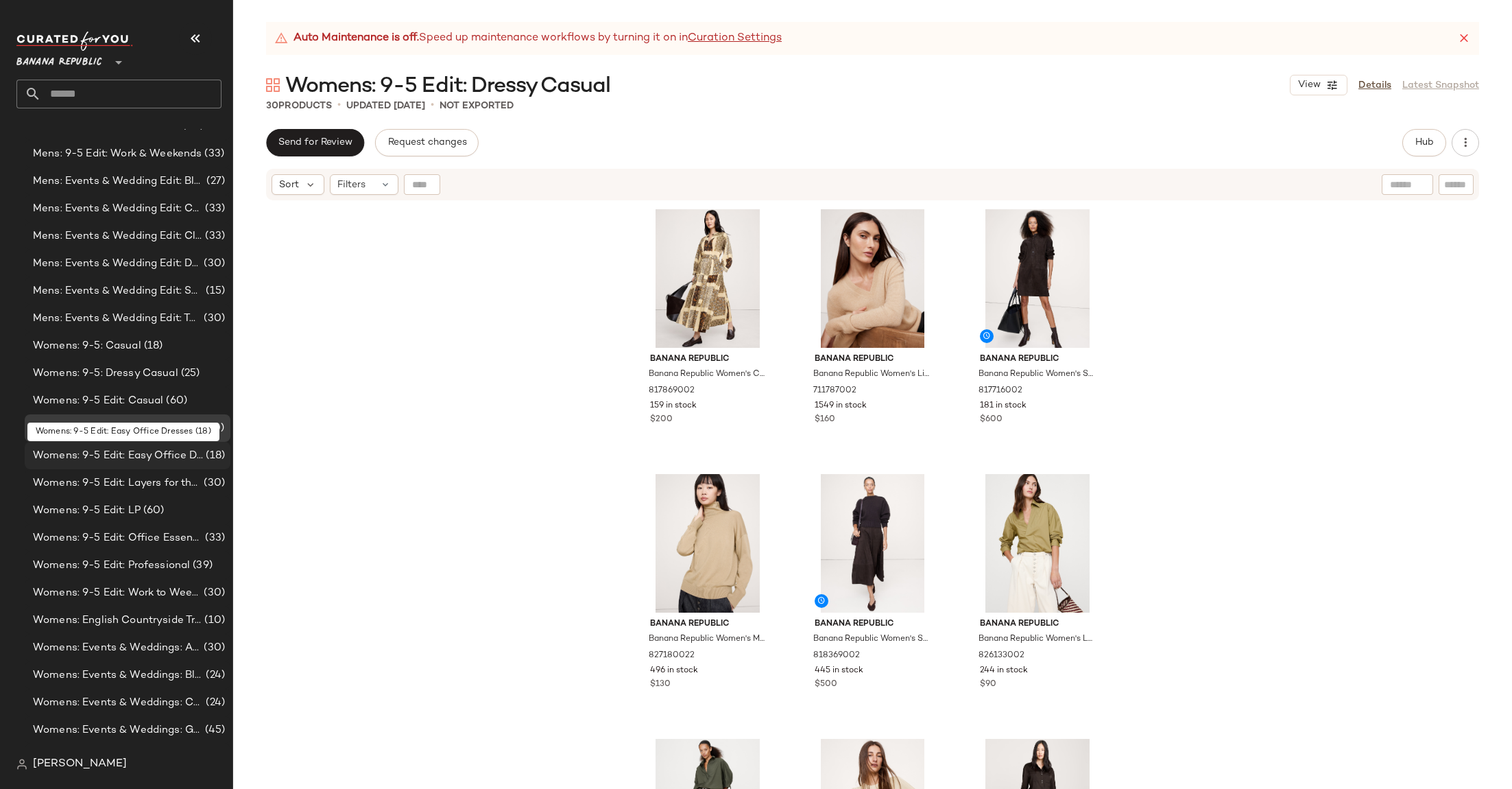
click at [203, 459] on span "(18)" at bounding box center [214, 455] width 22 height 15
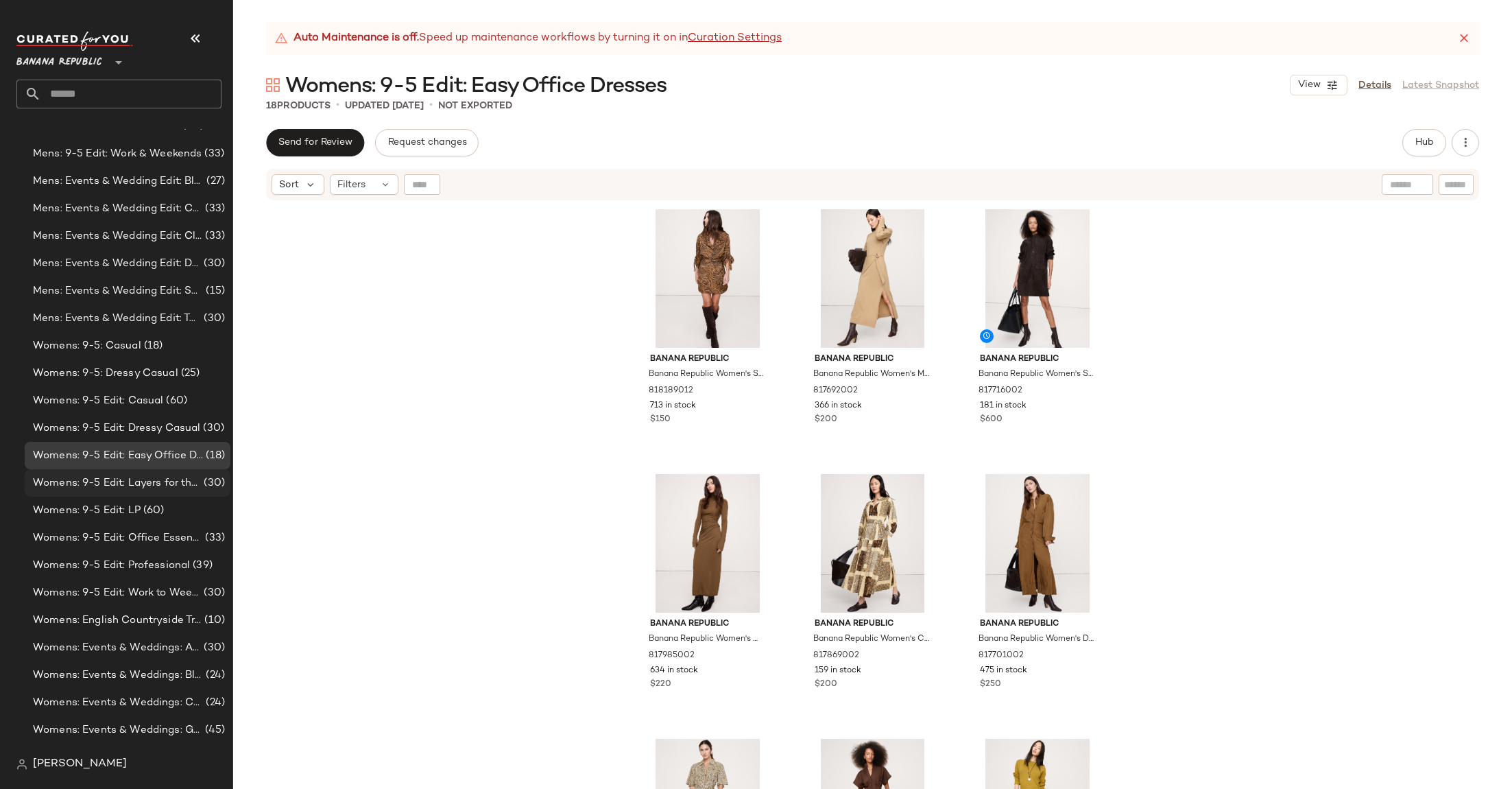
click at [176, 472] on div "Womens: 9-5 Edit: Layers for the Office (30)" at bounding box center [127, 482] width 206 height 27
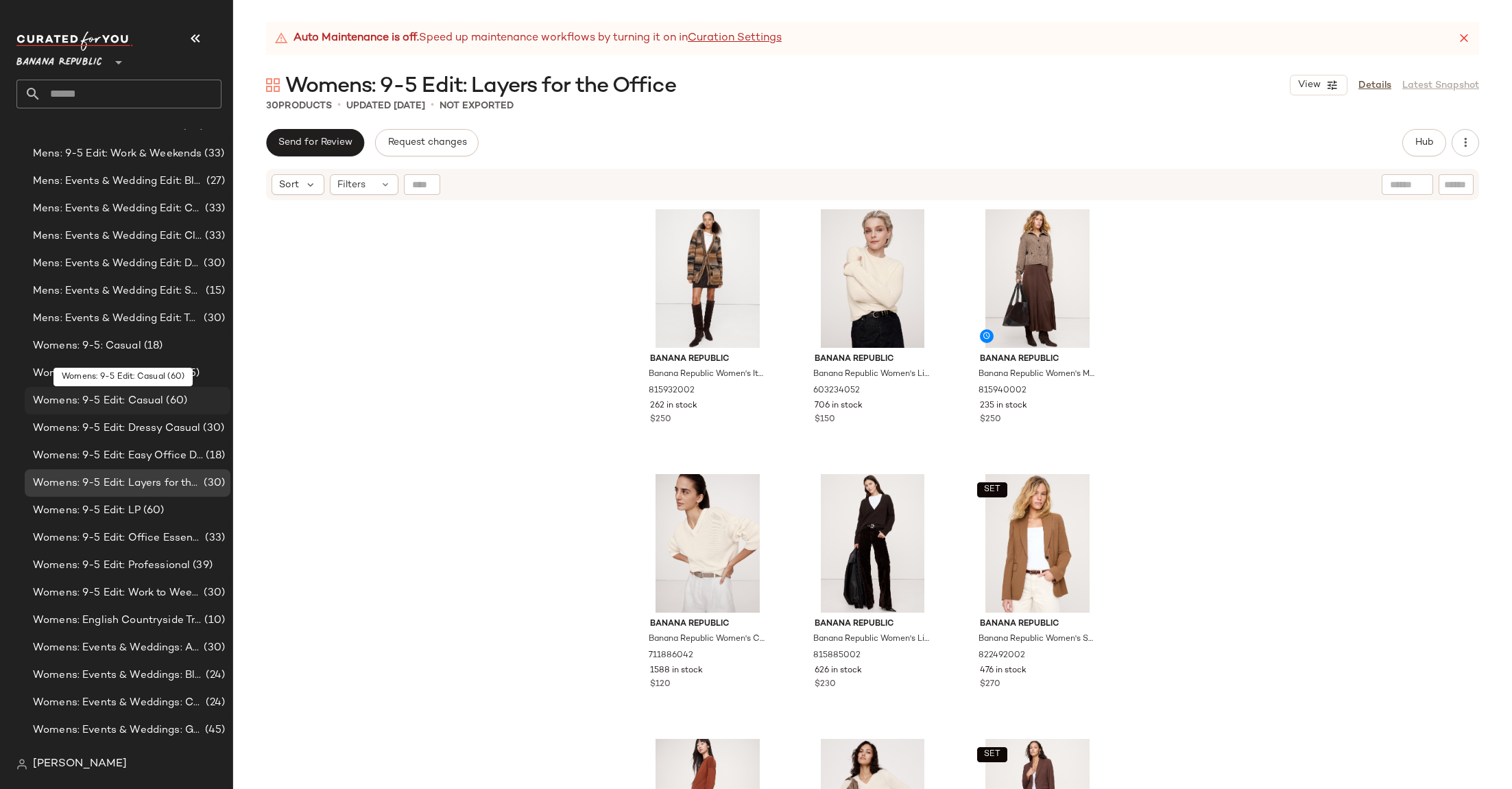
click at [159, 401] on span "Womens: 9-5 Edit: Casual" at bounding box center [98, 400] width 131 height 15
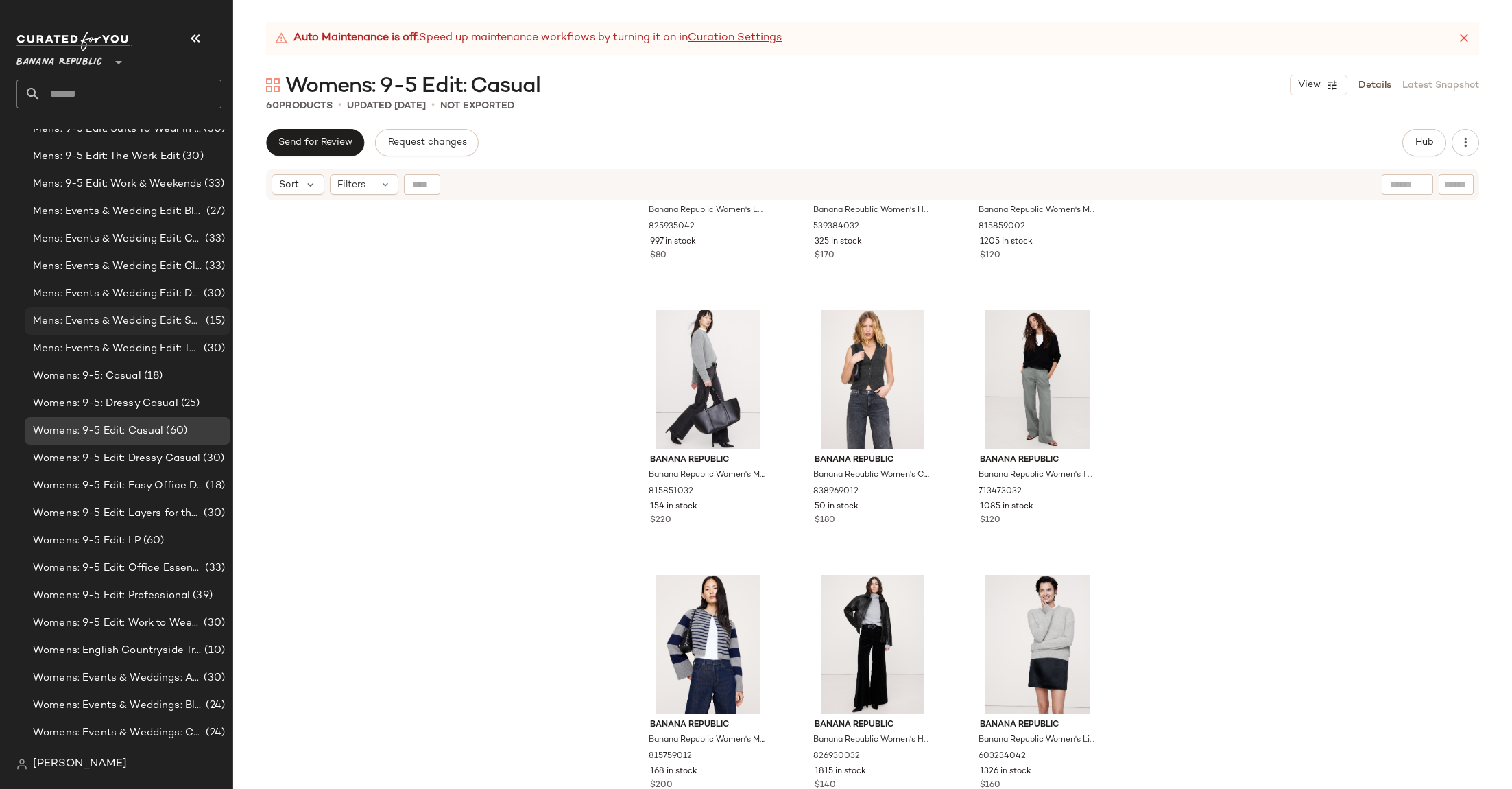
scroll to position [930, 0]
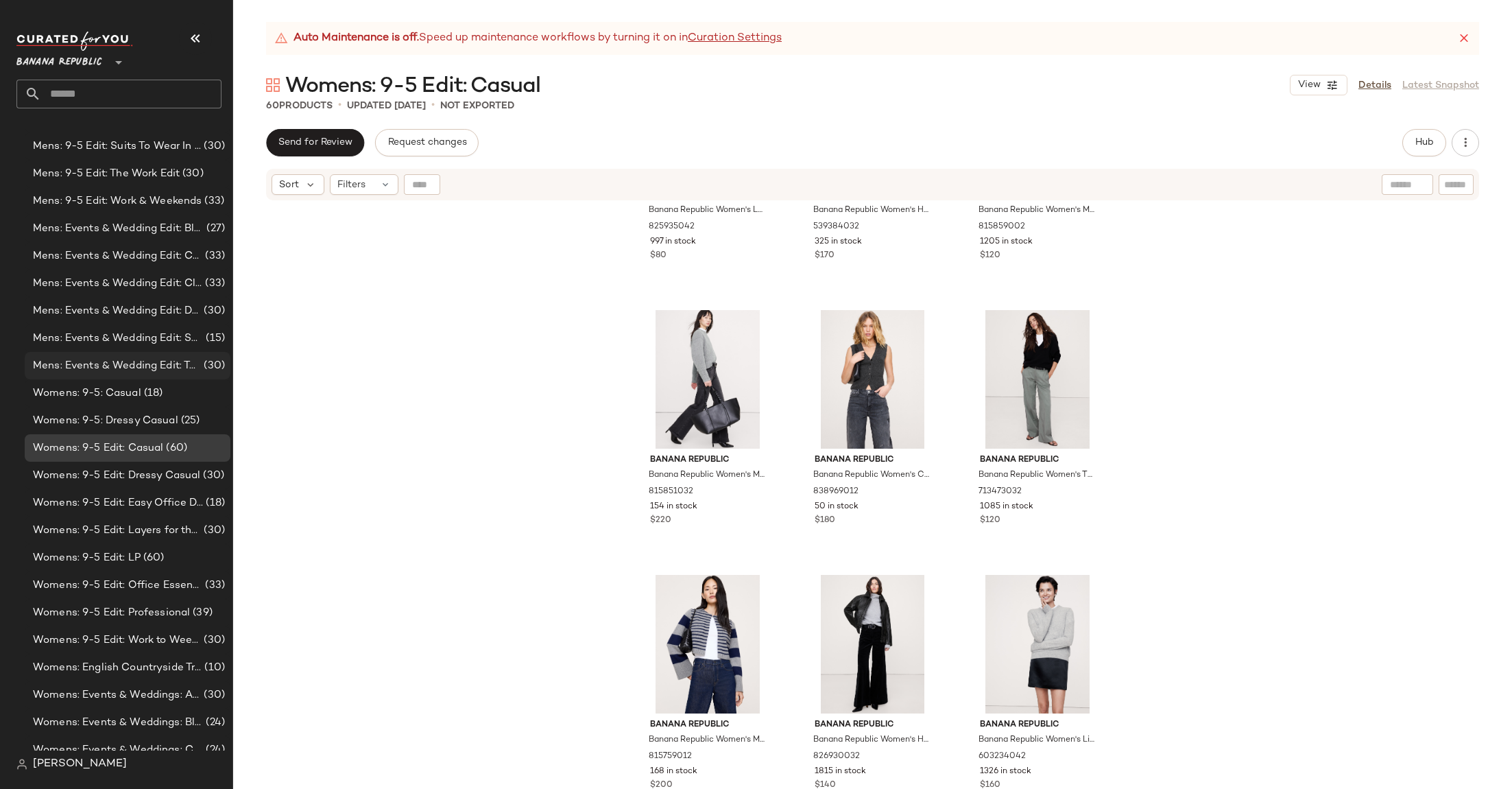
click at [180, 358] on span "Mens: Events & Wedding Edit: Top Picks" at bounding box center [116, 365] width 168 height 15
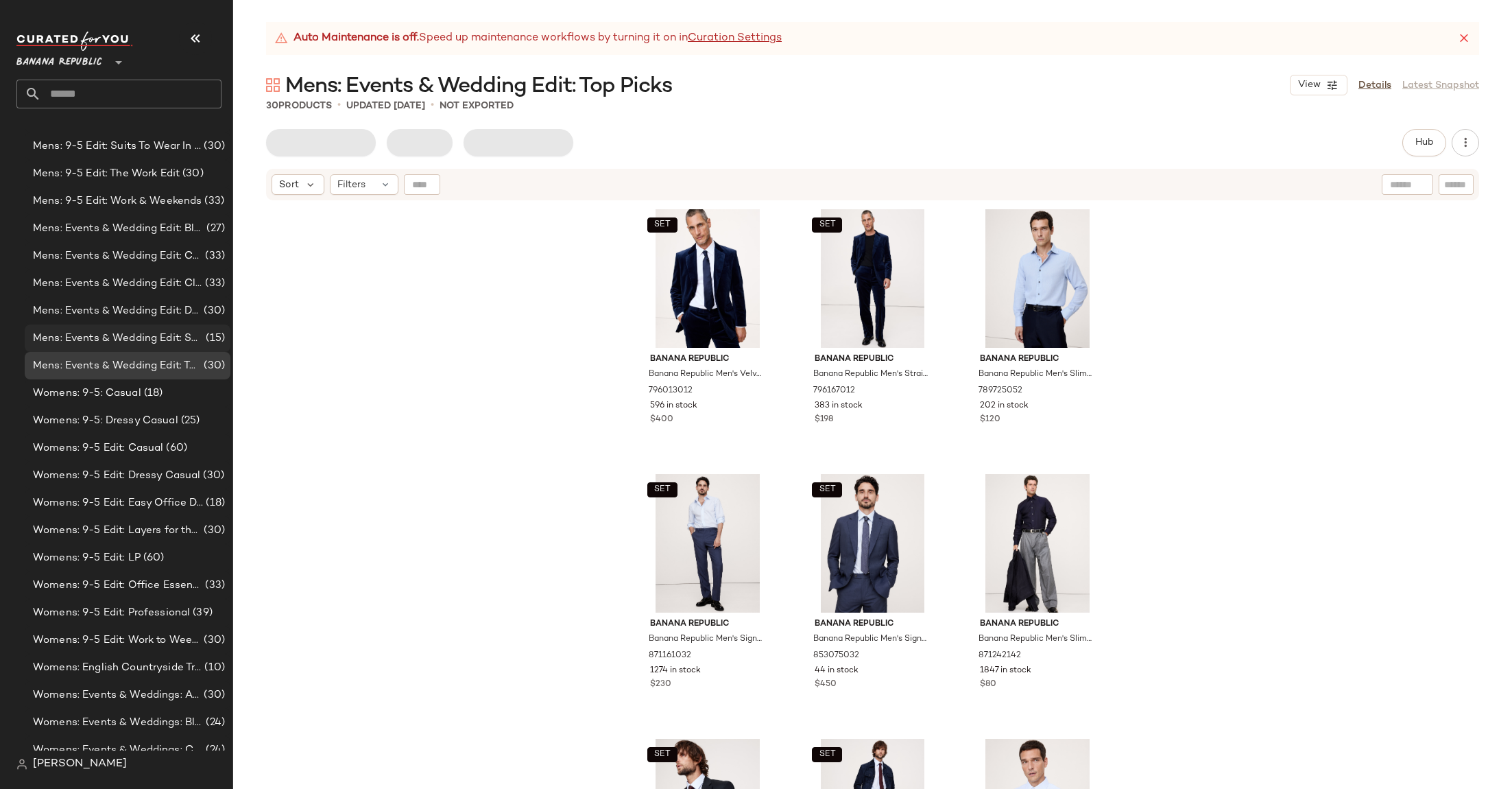
click at [178, 334] on span "Mens: Events & Wedding Edit: Shoes & Accessories" at bounding box center [118, 337] width 171 height 15
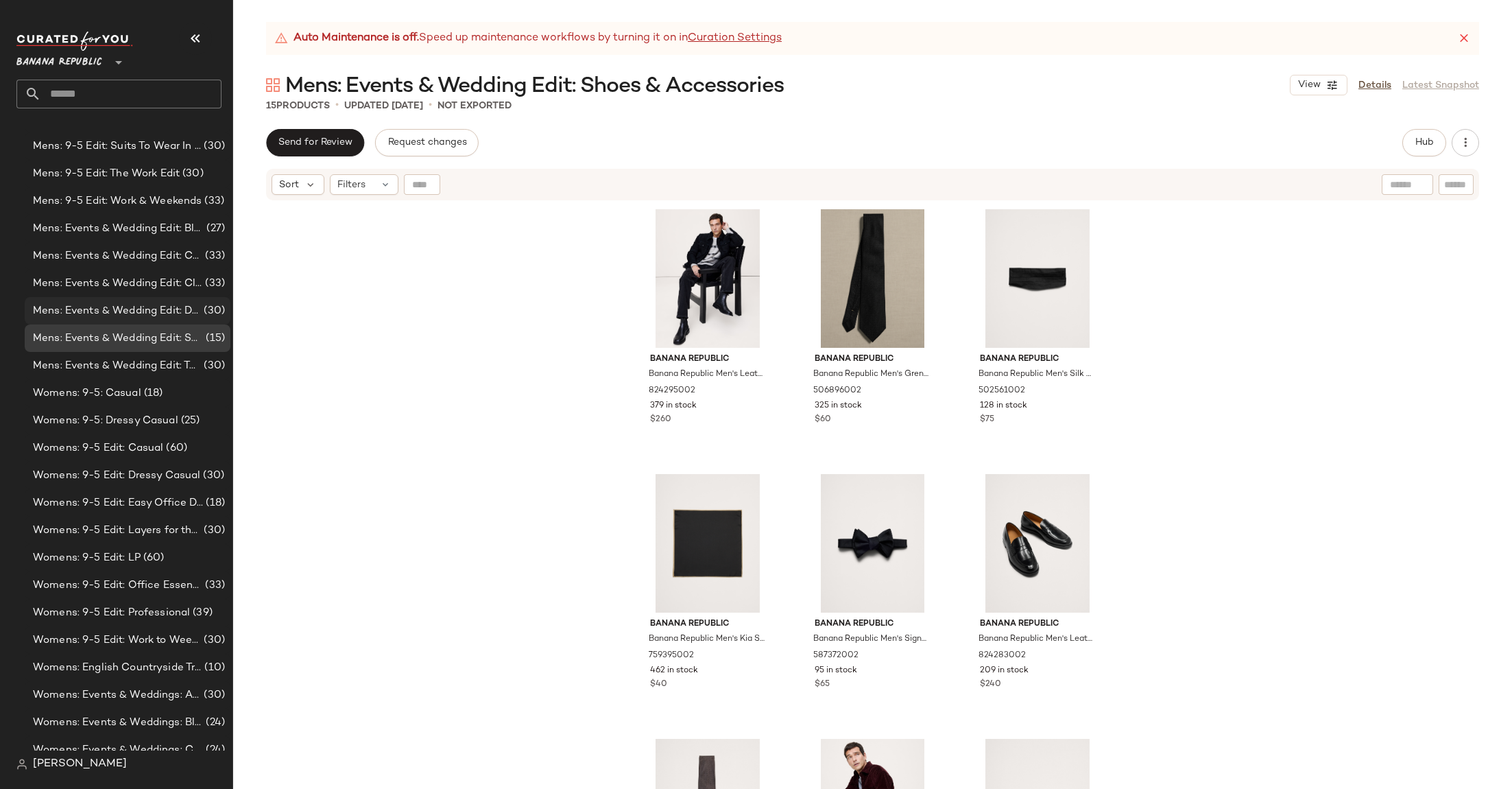
click at [185, 305] on span "Mens: Events & Wedding Edit: Dress Shirts" at bounding box center [116, 310] width 168 height 15
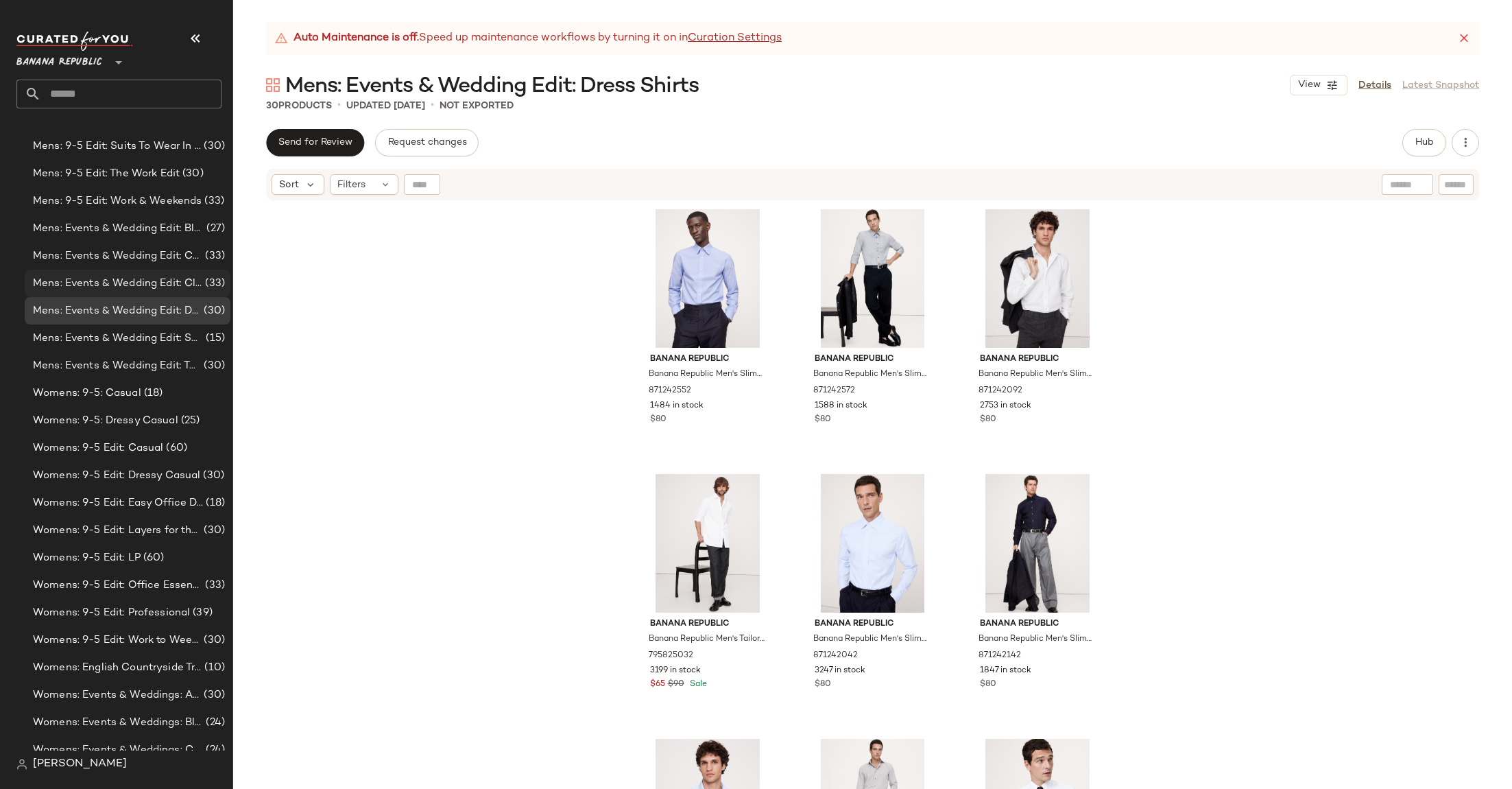
click at [192, 270] on div "Mens: Events & Wedding Edit: Classic (33)" at bounding box center [127, 283] width 206 height 27
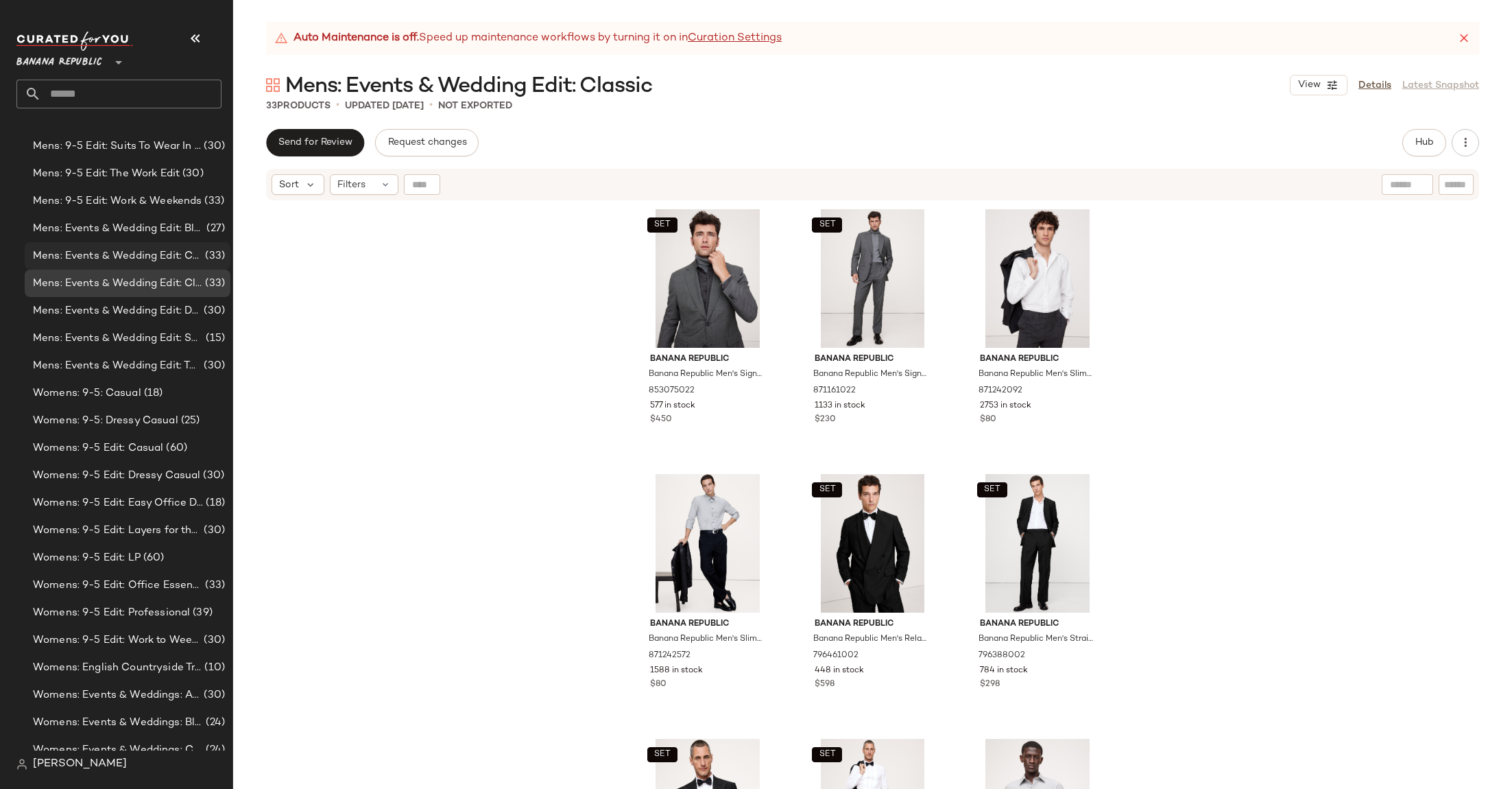
click at [192, 247] on div "Mens: Events & Wedding Edit: Casual (33)" at bounding box center [127, 256] width 206 height 27
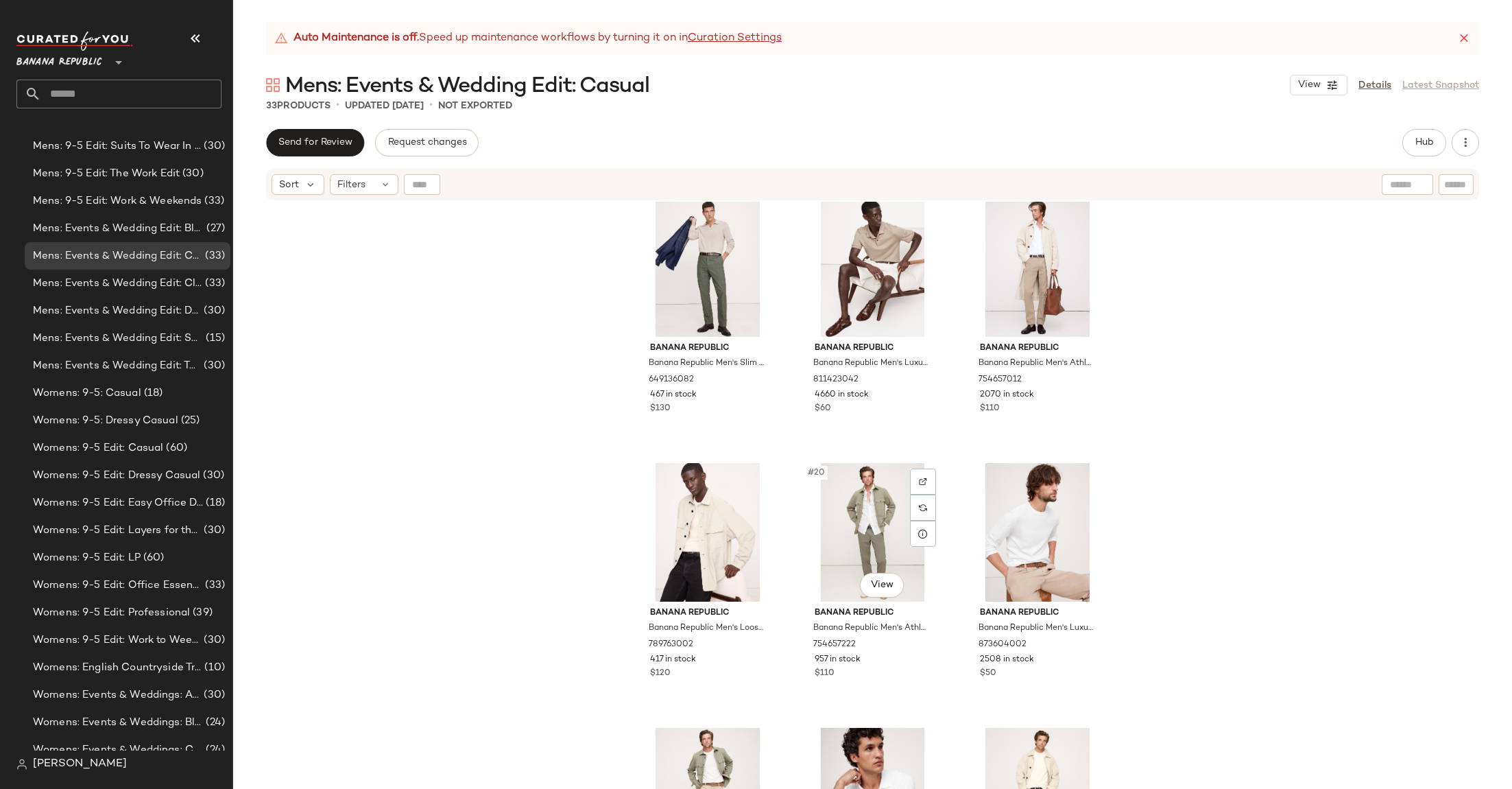
scroll to position [1313, 0]
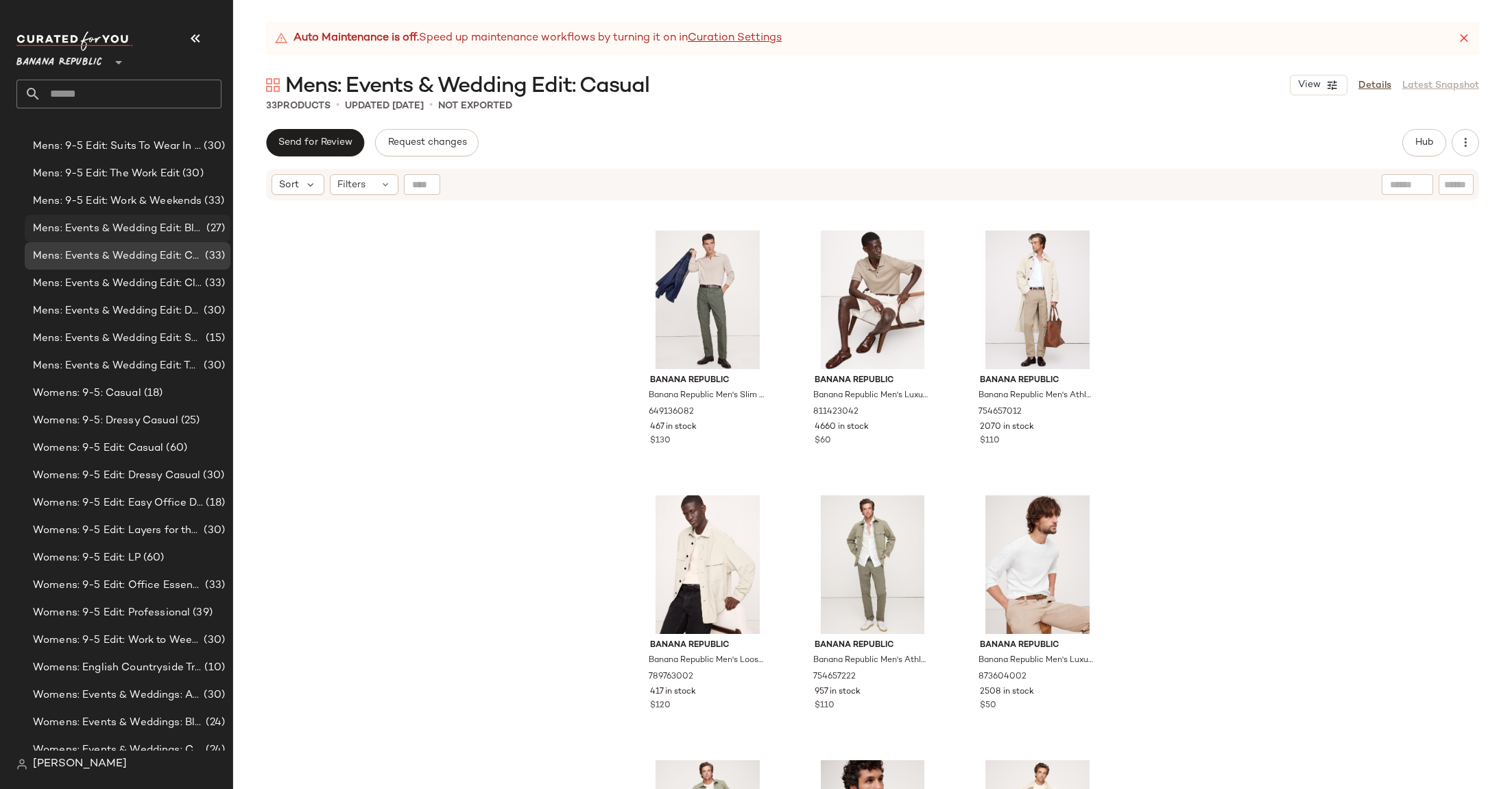
click at [193, 224] on span "Mens: Events & Wedding Edit: Black Tie" at bounding box center [118, 228] width 171 height 15
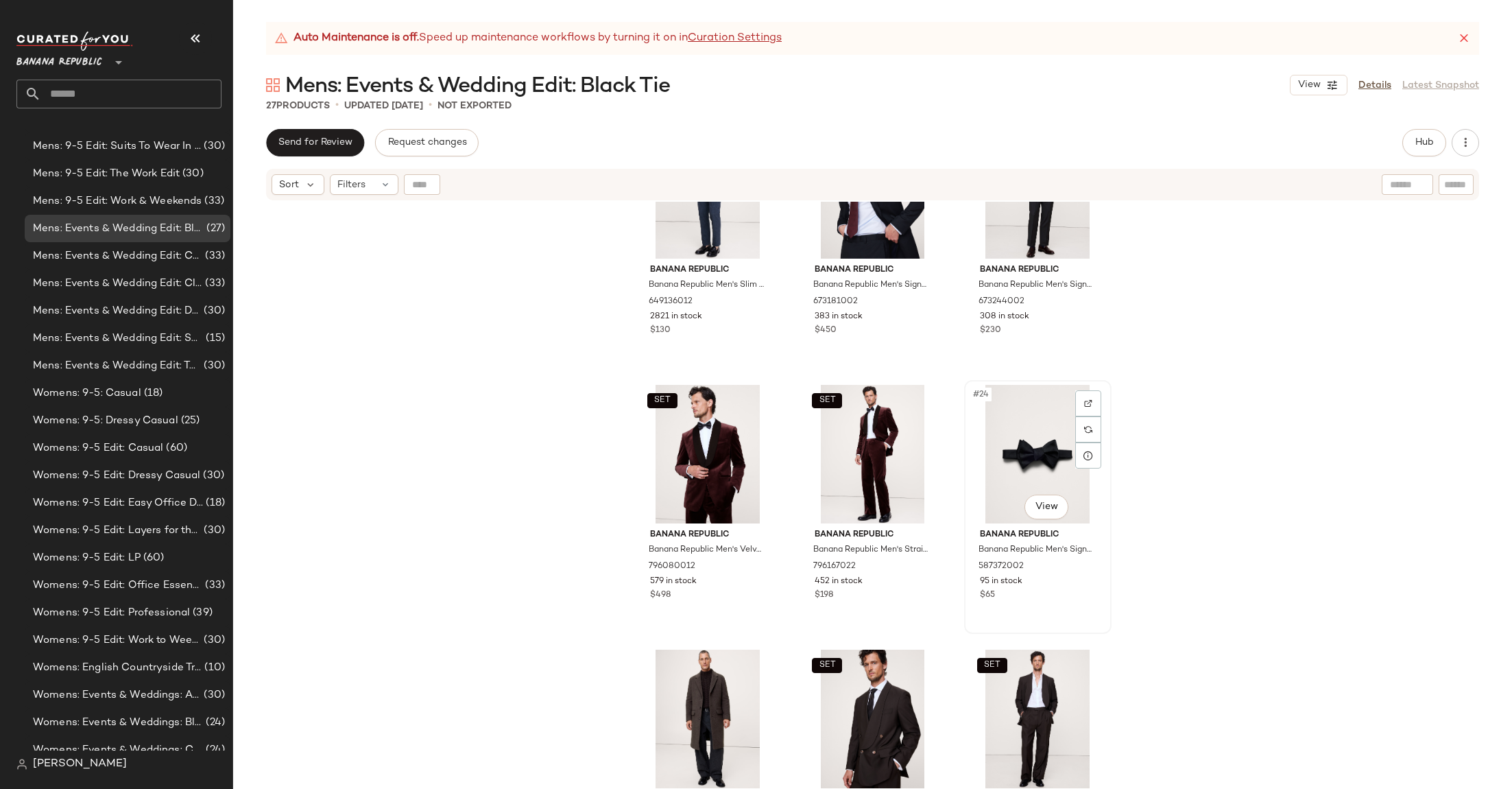
scroll to position [1763, 0]
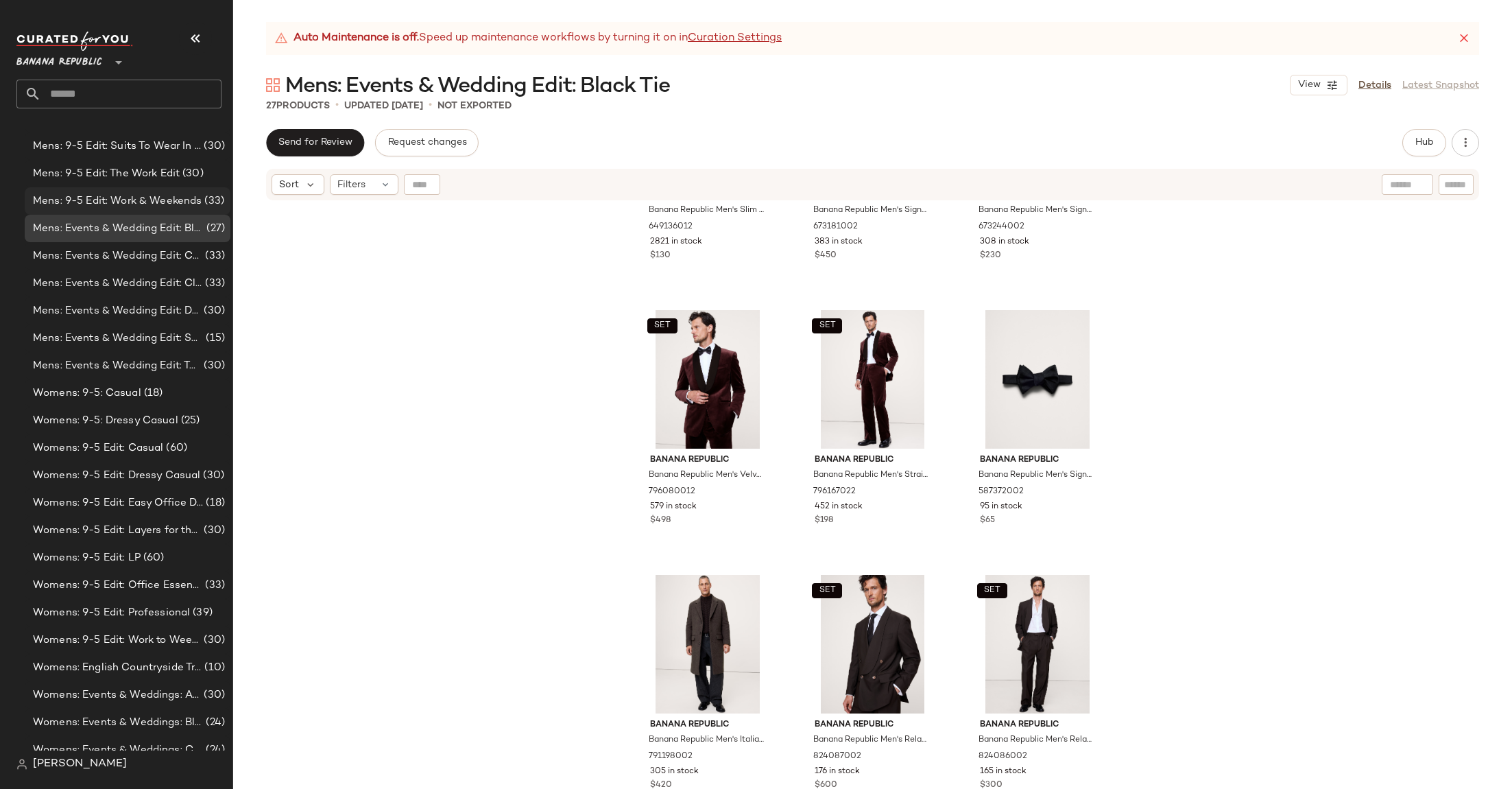
click at [177, 202] on span "Mens: 9-5 Edit: Work & Weekends" at bounding box center [117, 200] width 169 height 15
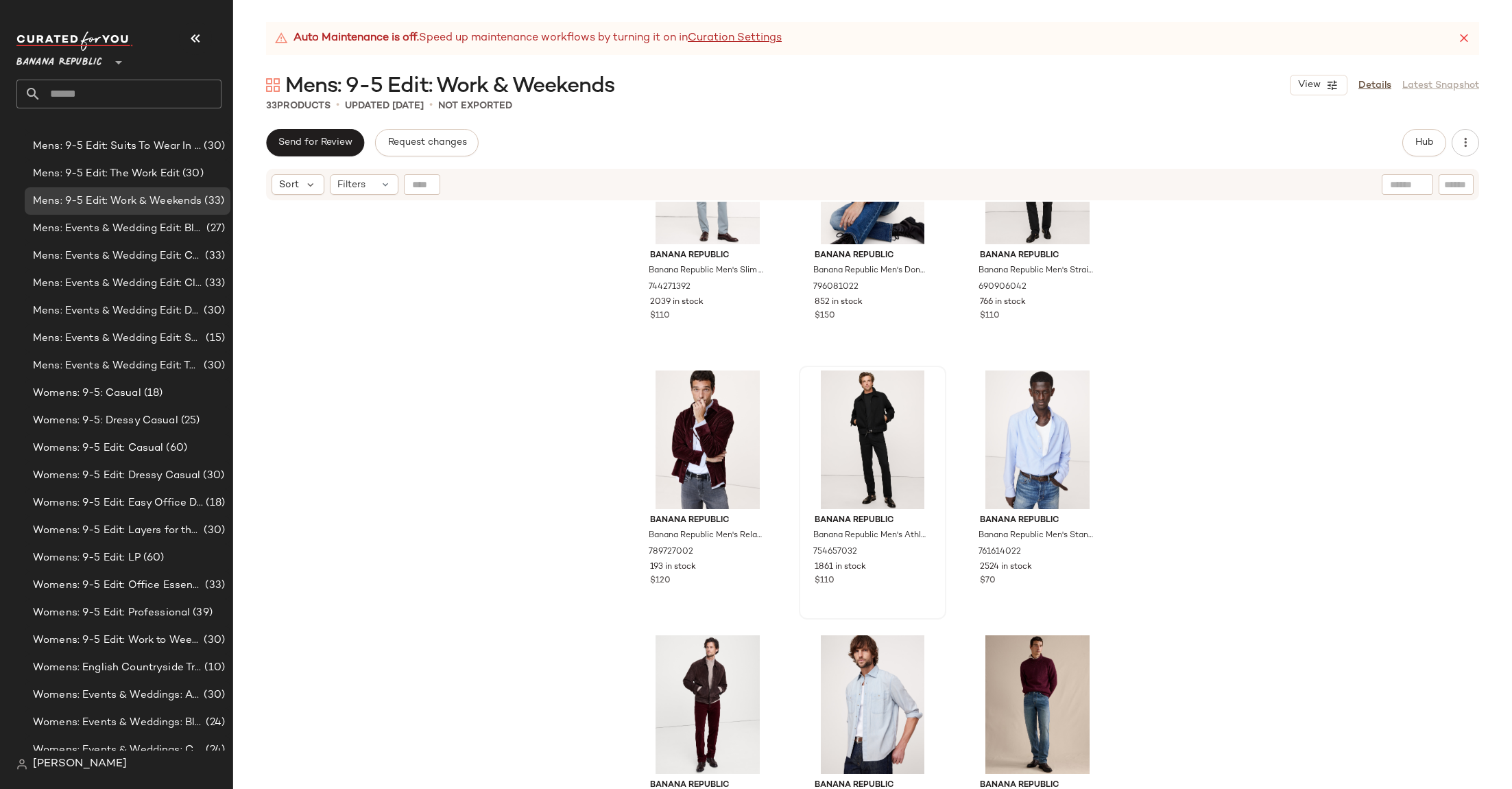
scroll to position [911, 0]
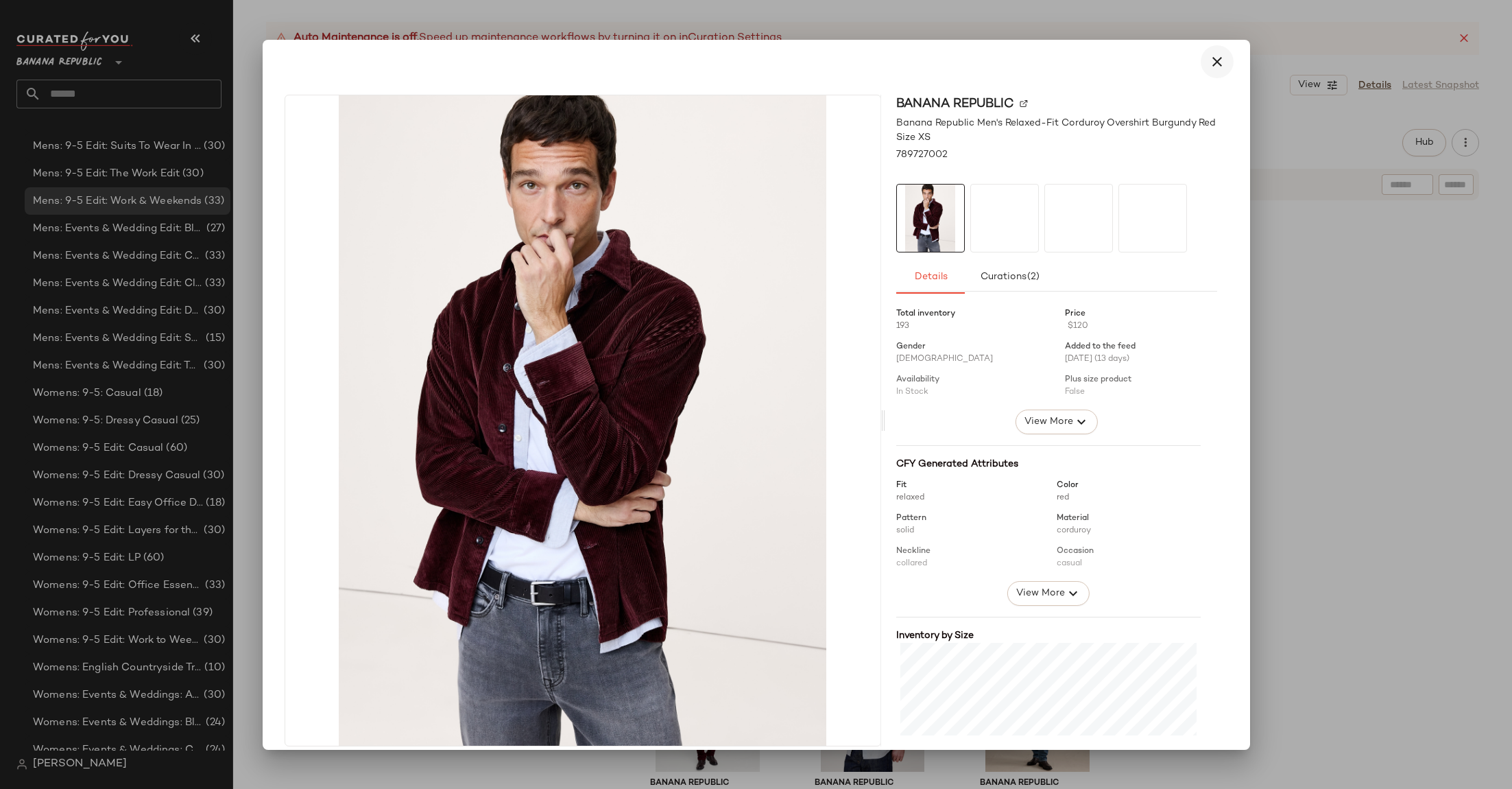
click at [1206, 52] on button "button" at bounding box center [1217, 62] width 33 height 33
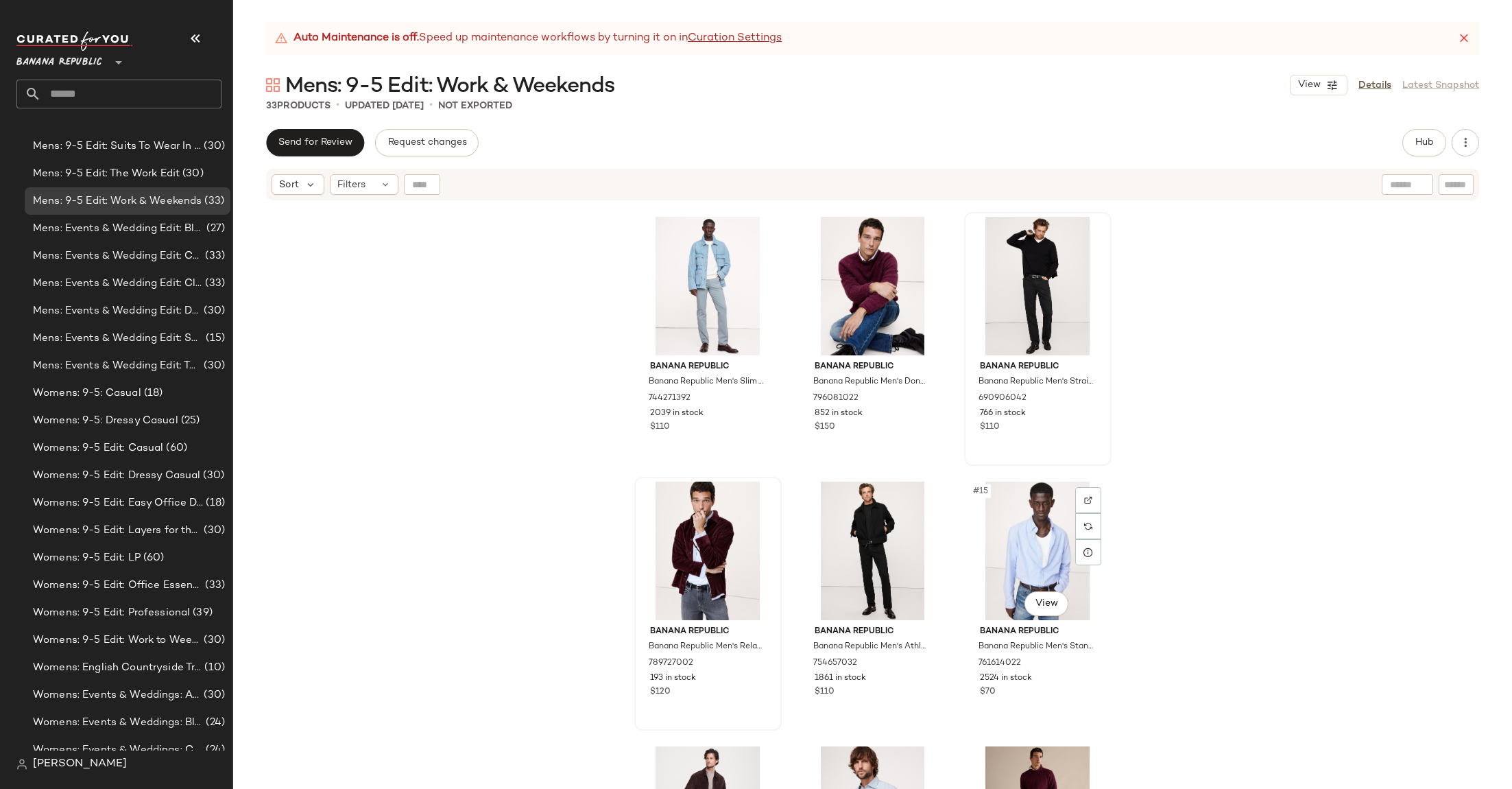
scroll to position [771, 0]
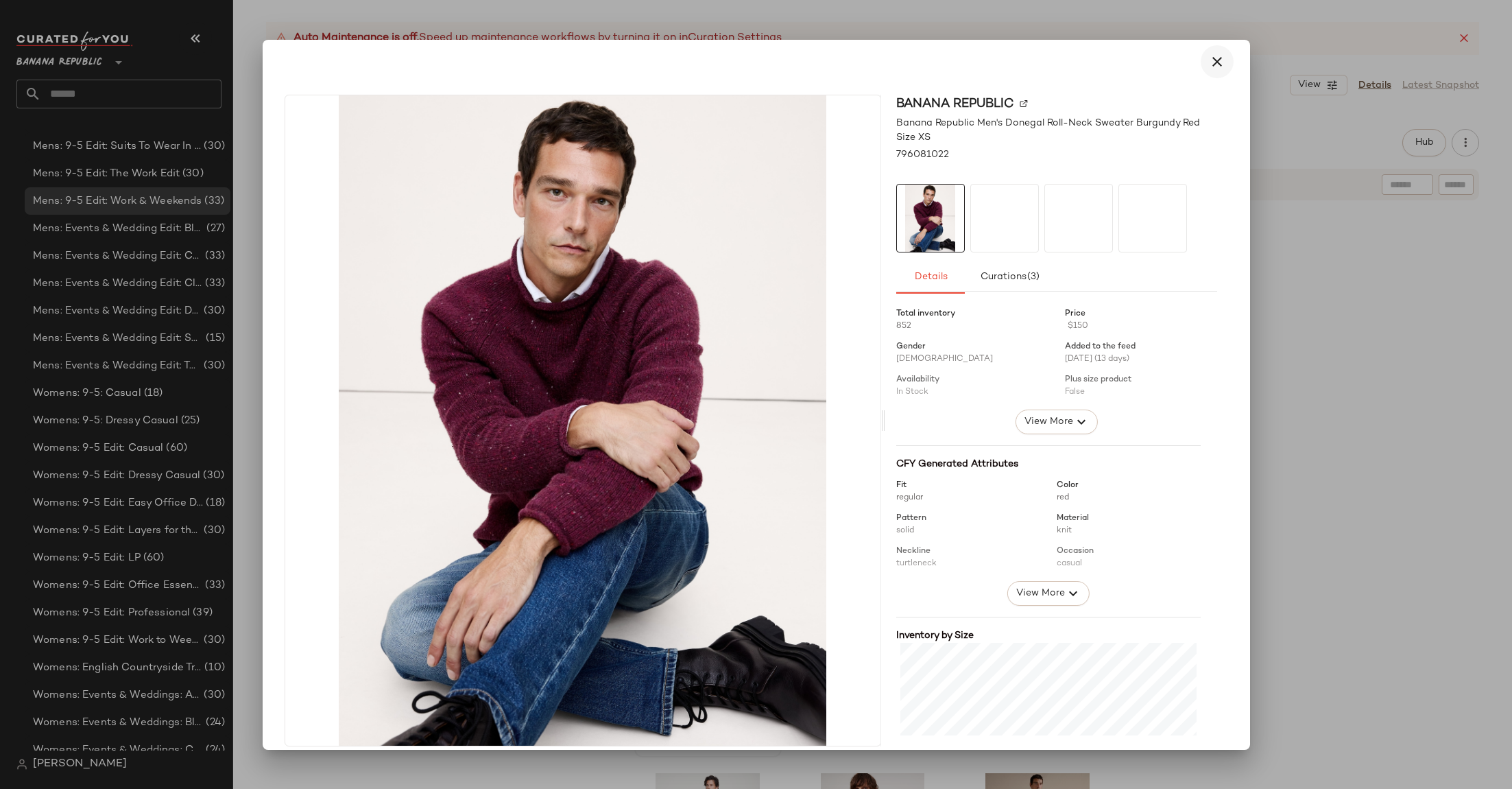
click at [1201, 62] on button "button" at bounding box center [1217, 62] width 33 height 33
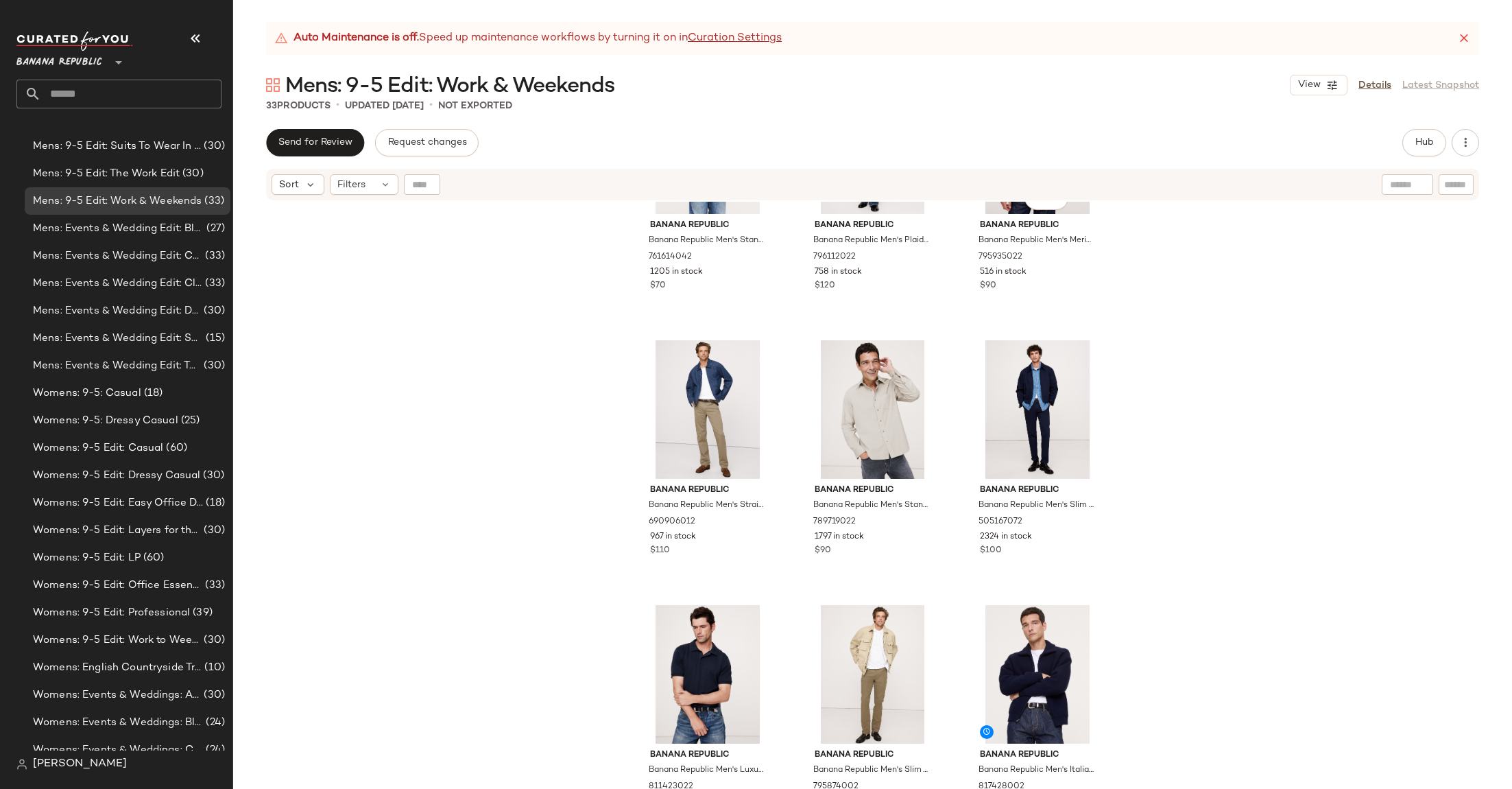
scroll to position [2293, 0]
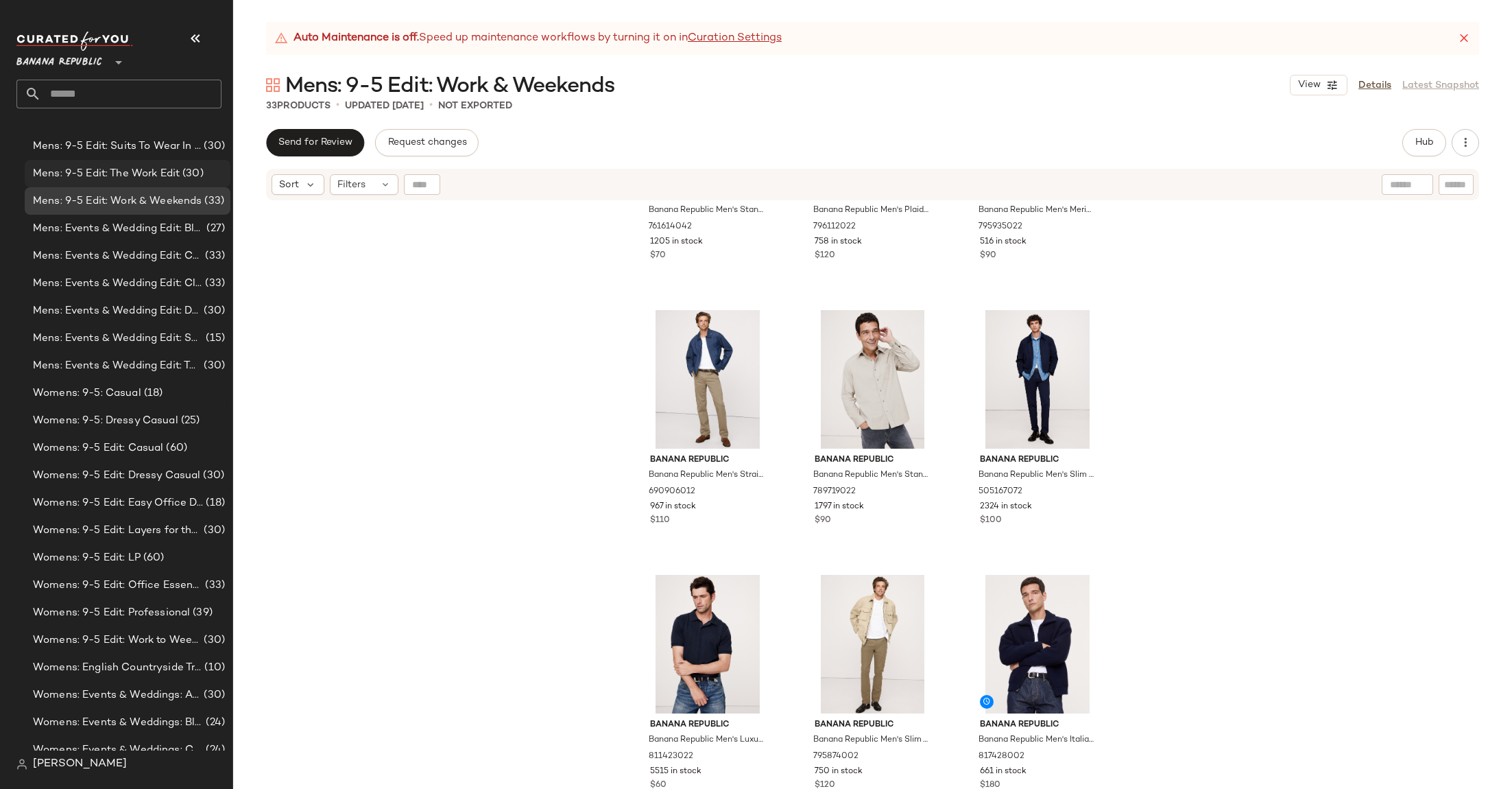
click at [190, 173] on span "(30)" at bounding box center [191, 173] width 24 height 15
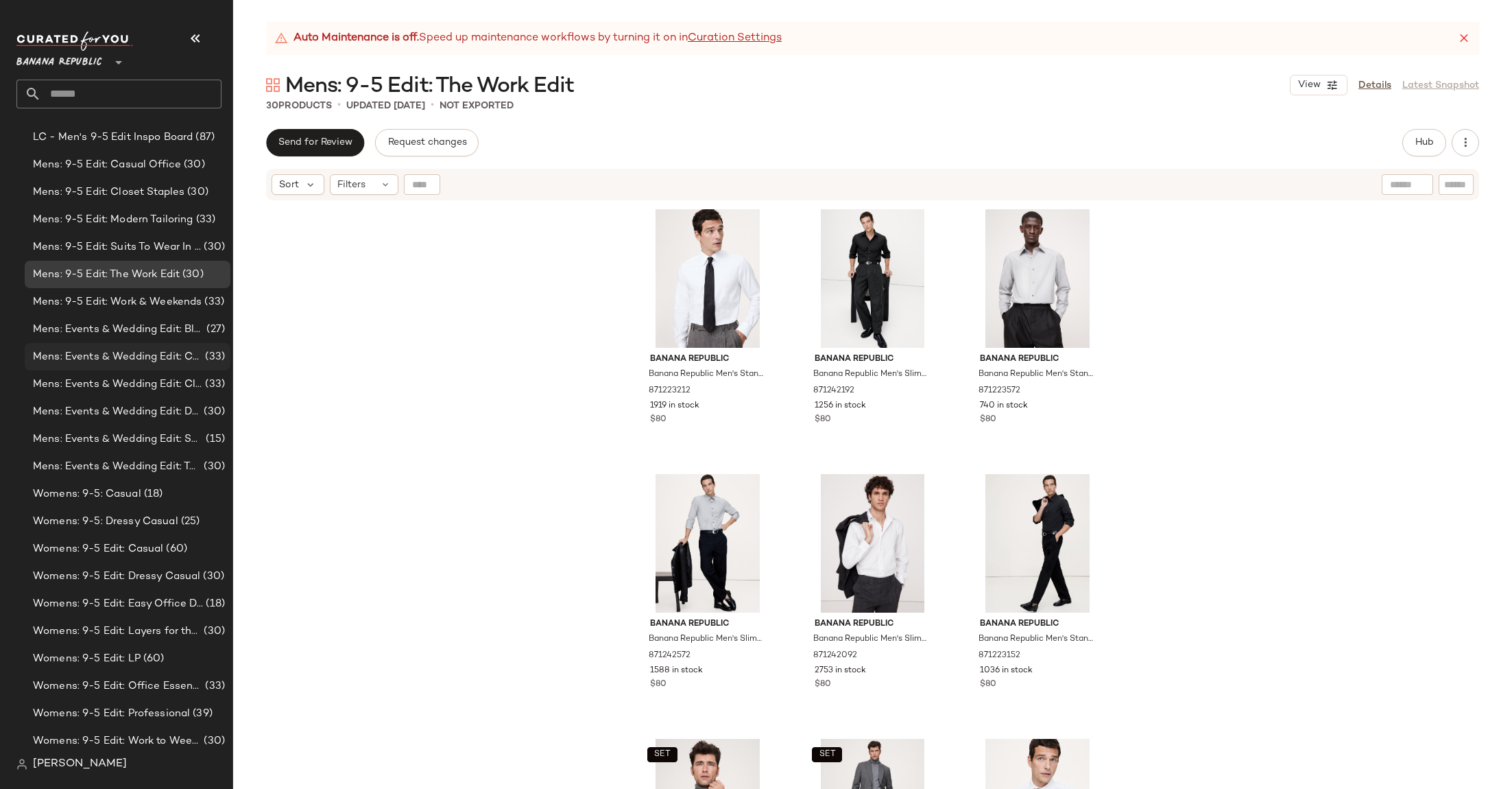
scroll to position [829, 0]
click at [153, 255] on div "Mens: 9-5 Edit: Suits To Wear In & Out Of The Office (30)" at bounding box center [127, 246] width 206 height 27
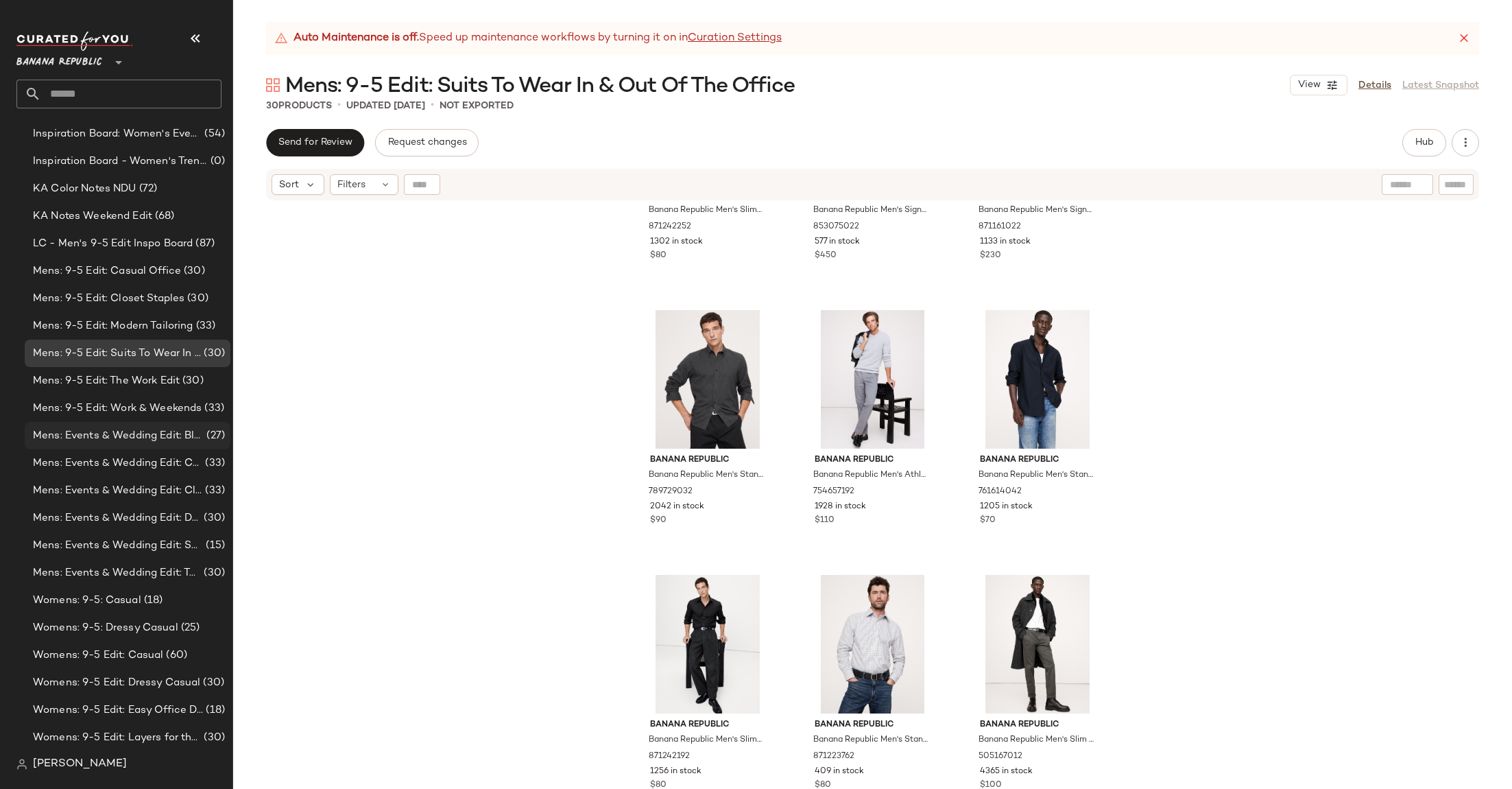
scroll to position [724, 0]
click at [168, 322] on span "Mens: 9-5 Edit: Modern Tailoring" at bounding box center [112, 324] width 161 height 15
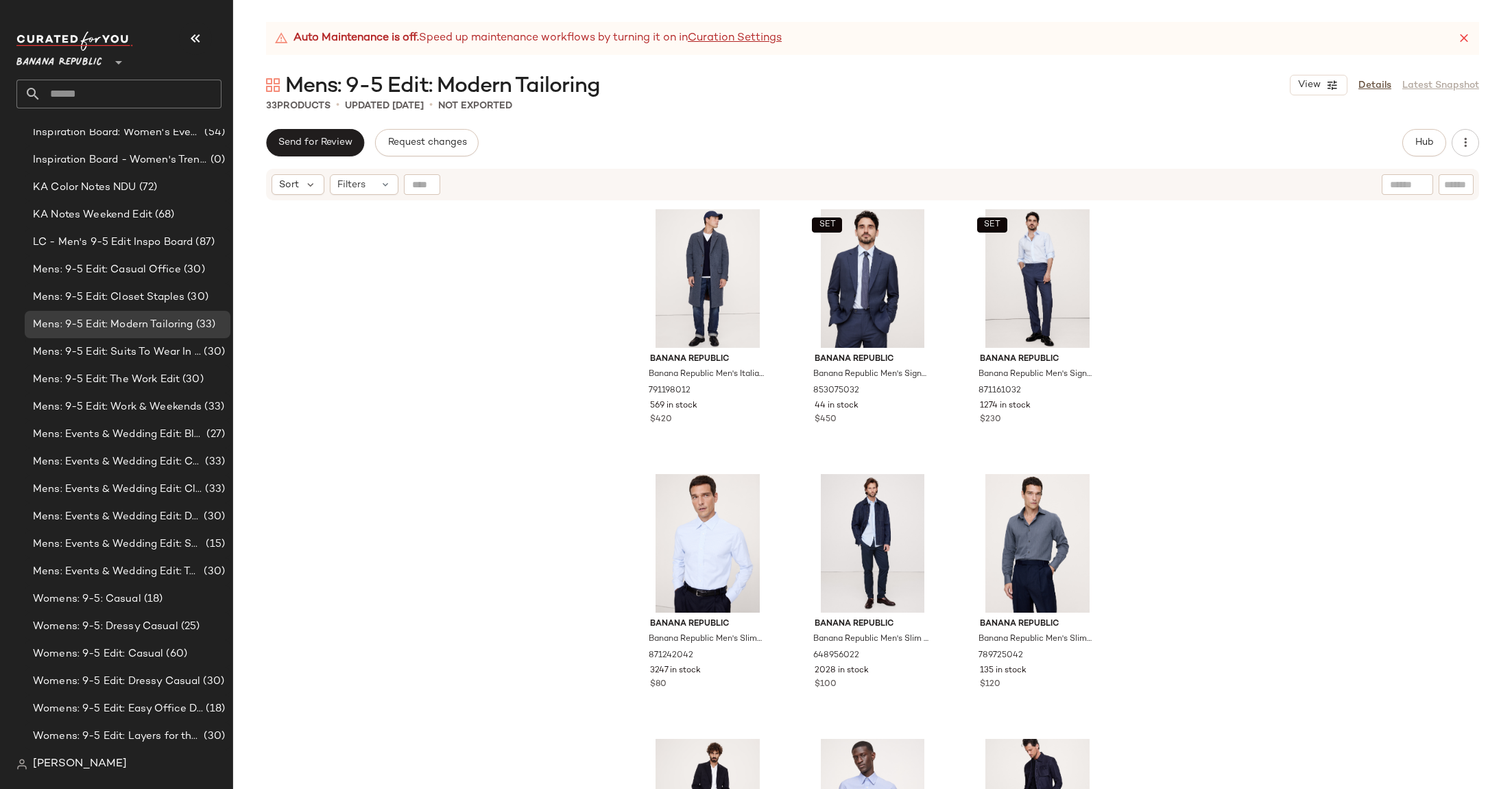
click at [488, 433] on div "Banana Republic Banana Republic Men's Italian [PERSON_NAME] Wool-Blend Top Coat…" at bounding box center [873, 511] width 1279 height 621
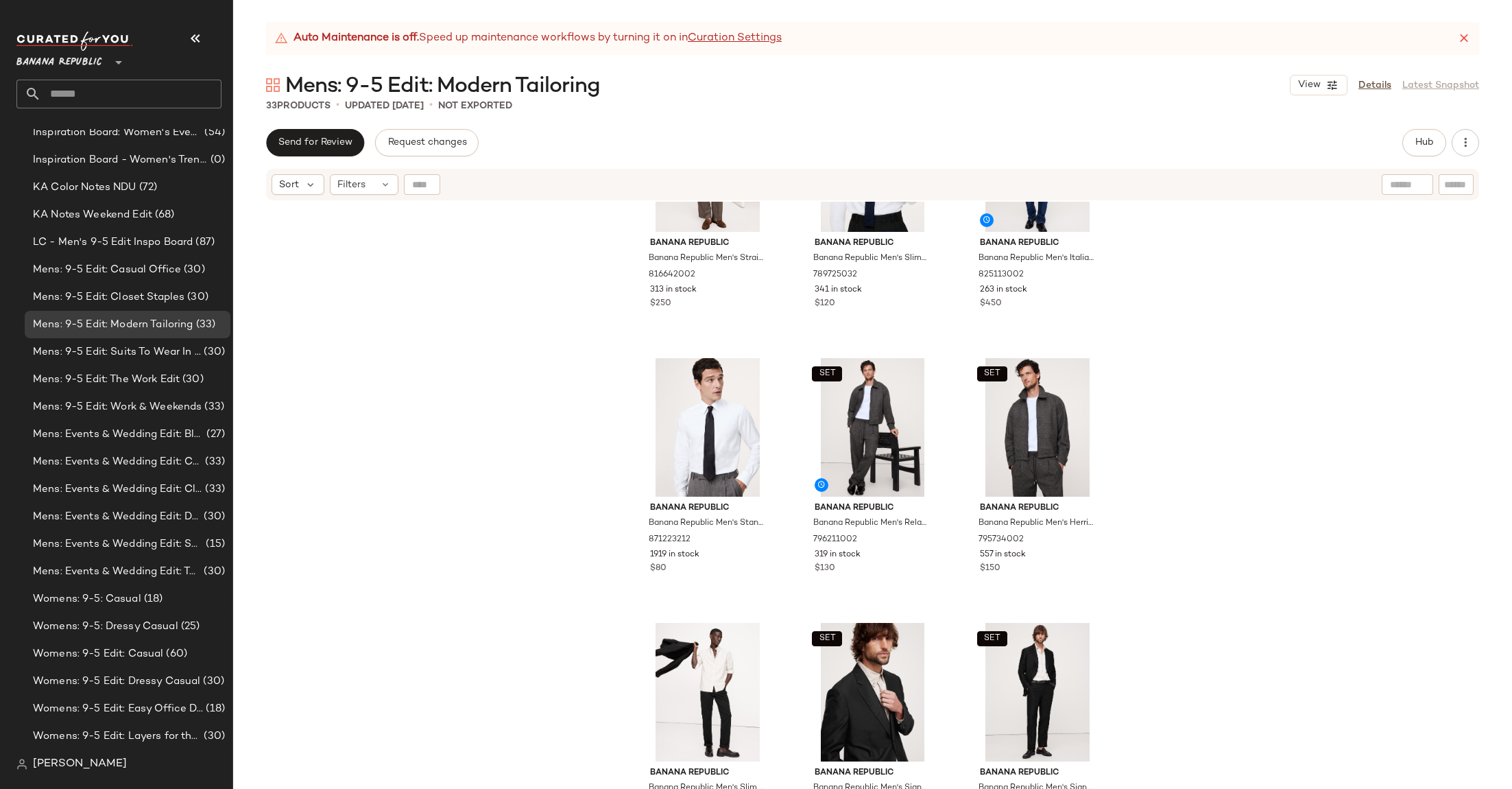
scroll to position [2293, 0]
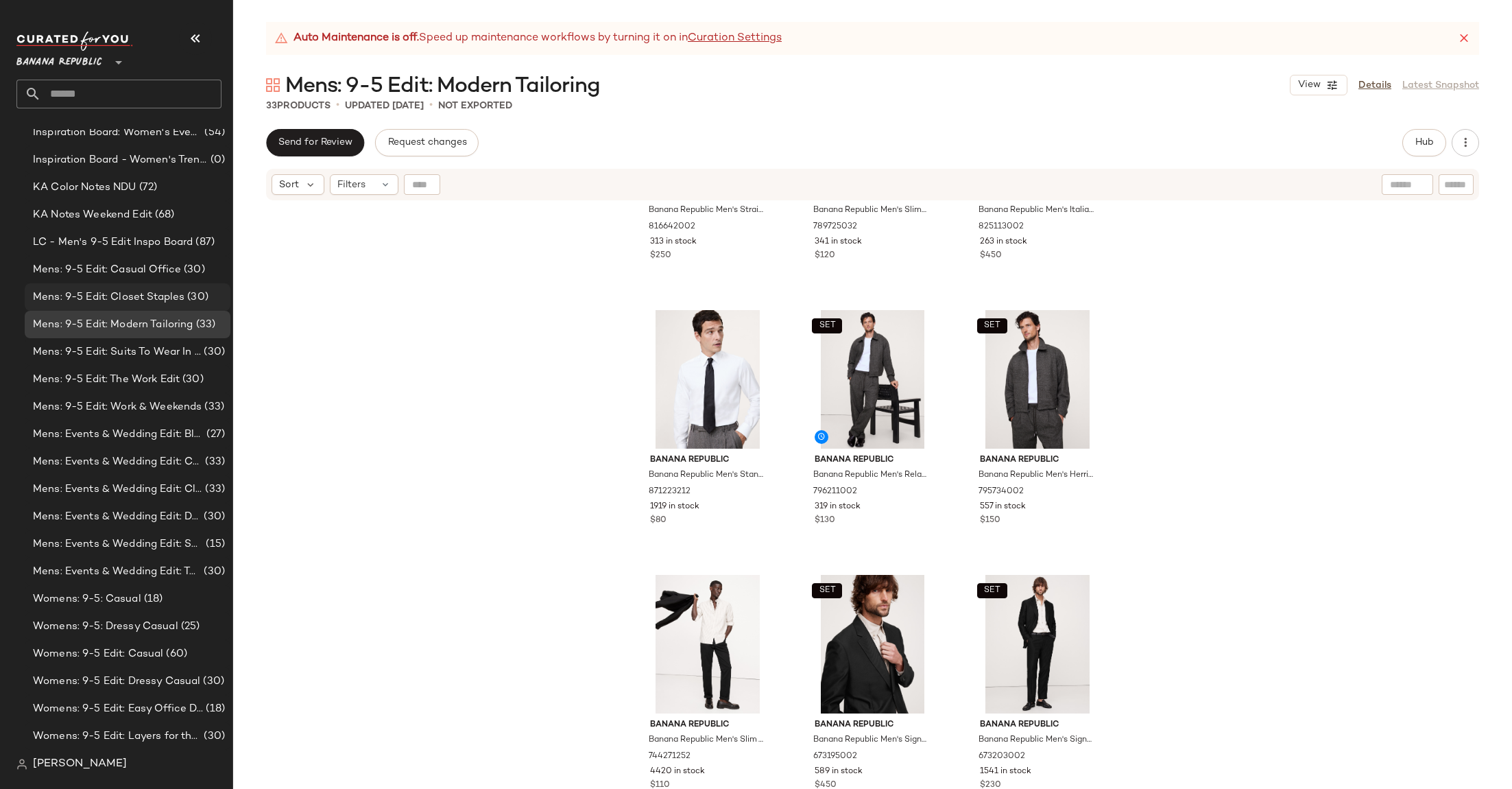
click at [200, 287] on div "Mens: 9-5 Edit: Closet Staples (30)" at bounding box center [127, 297] width 206 height 27
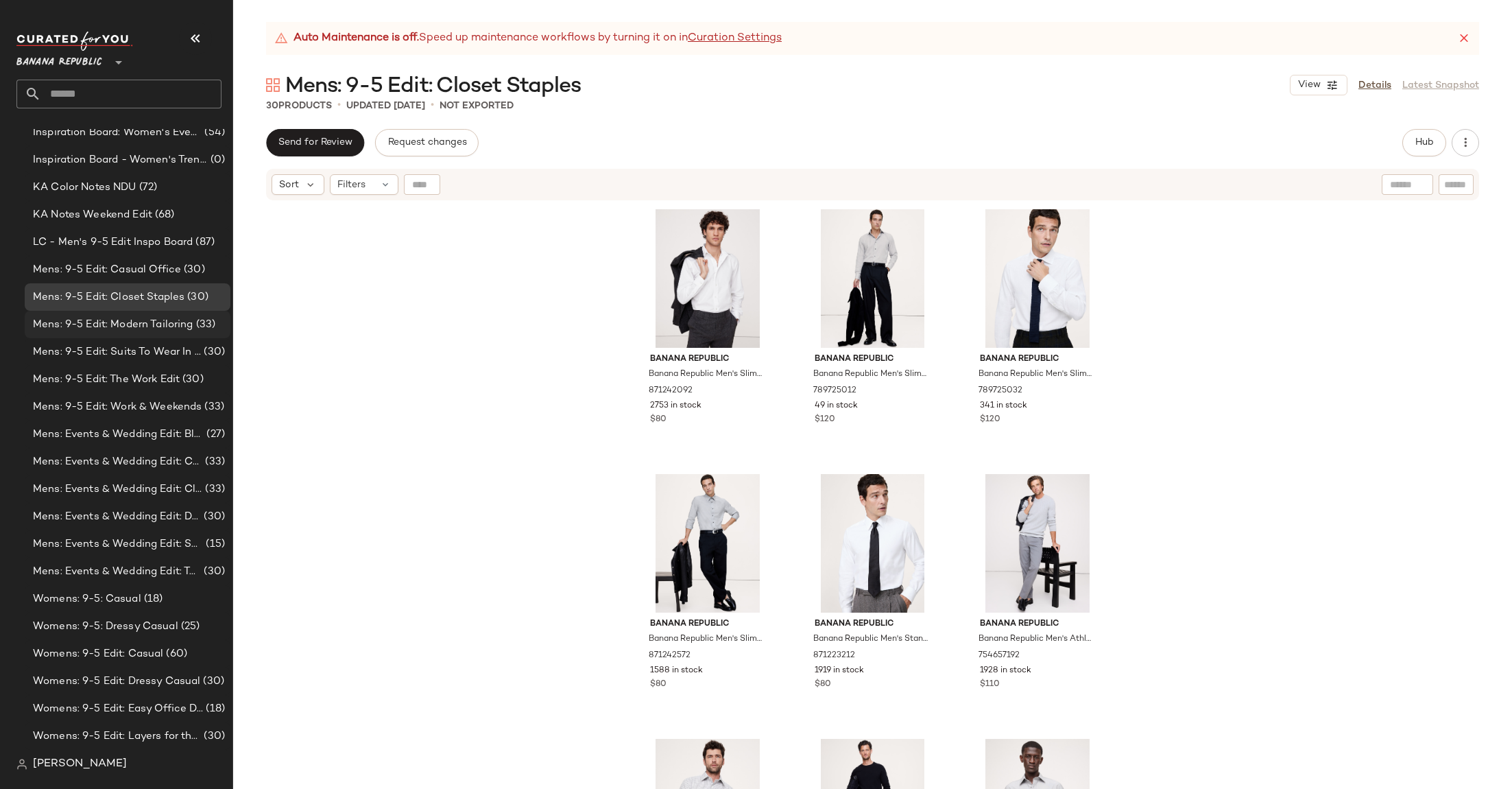
click at [134, 330] on span "Mens: 9-5 Edit: Modern Tailoring" at bounding box center [112, 324] width 161 height 15
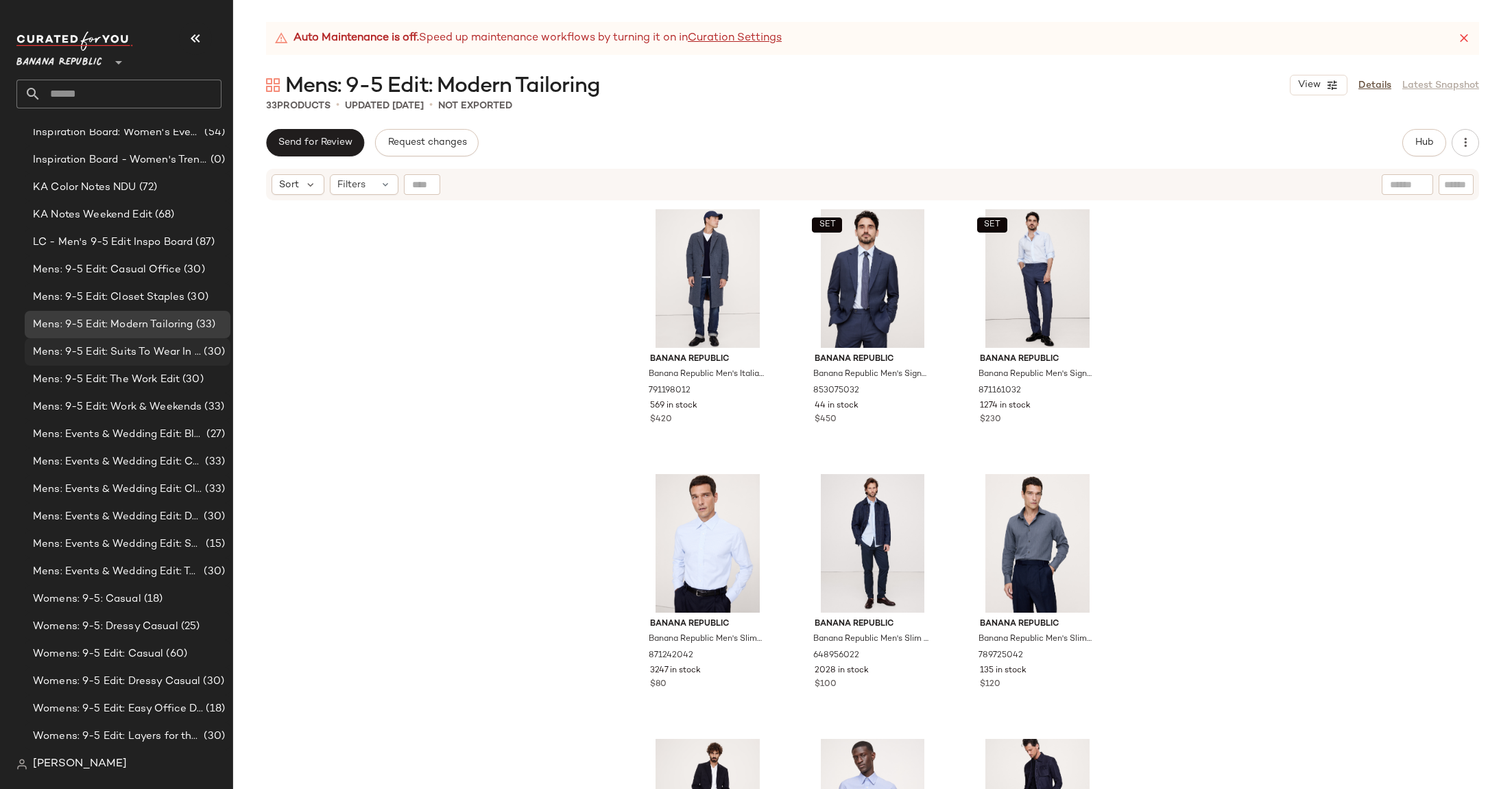
click at [164, 363] on div "Mens: 9-5 Edit: Suits To Wear In & Out Of The Office (30)" at bounding box center [127, 352] width 206 height 27
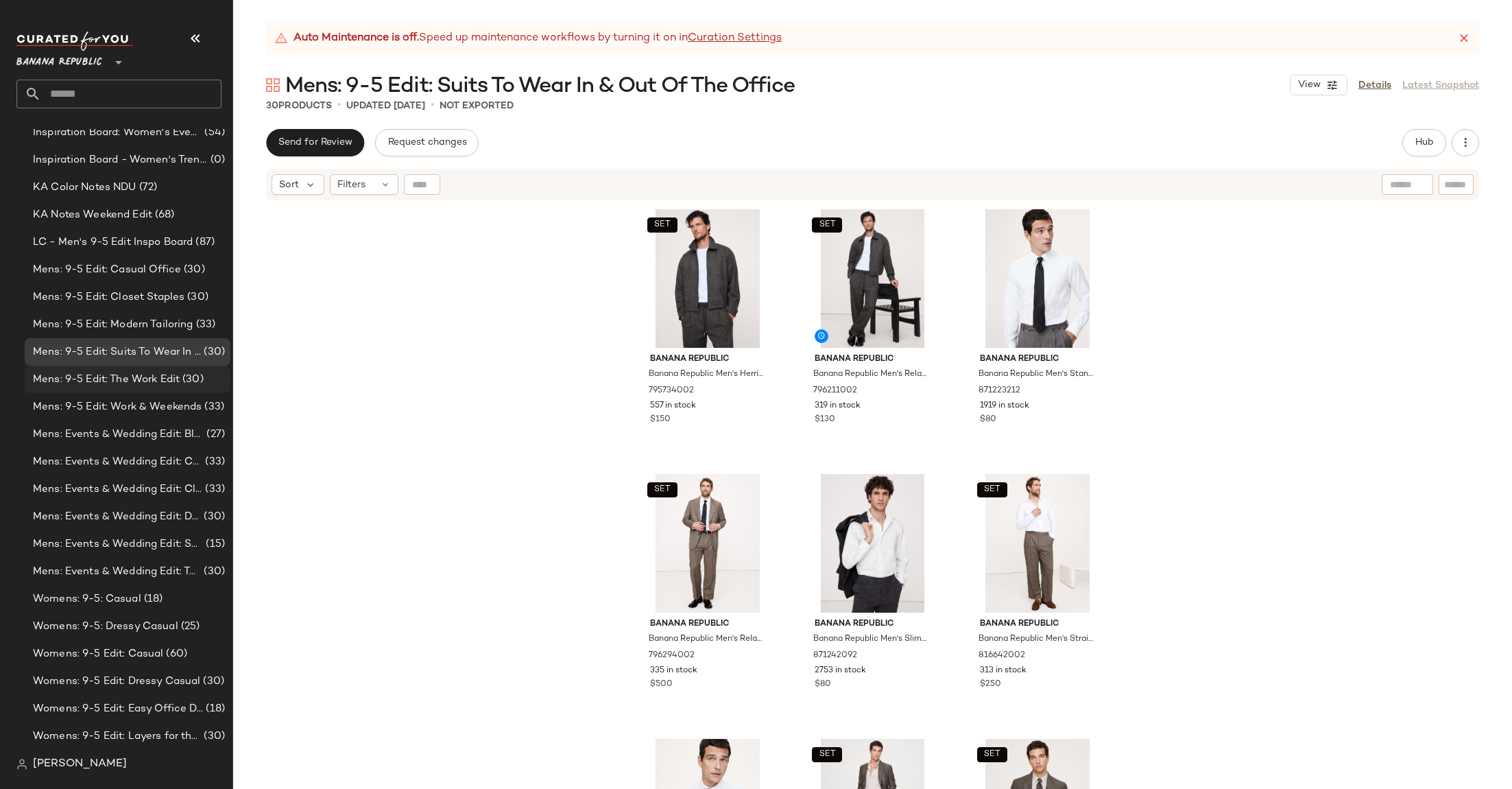
click at [199, 381] on span "(30)" at bounding box center [191, 379] width 24 height 15
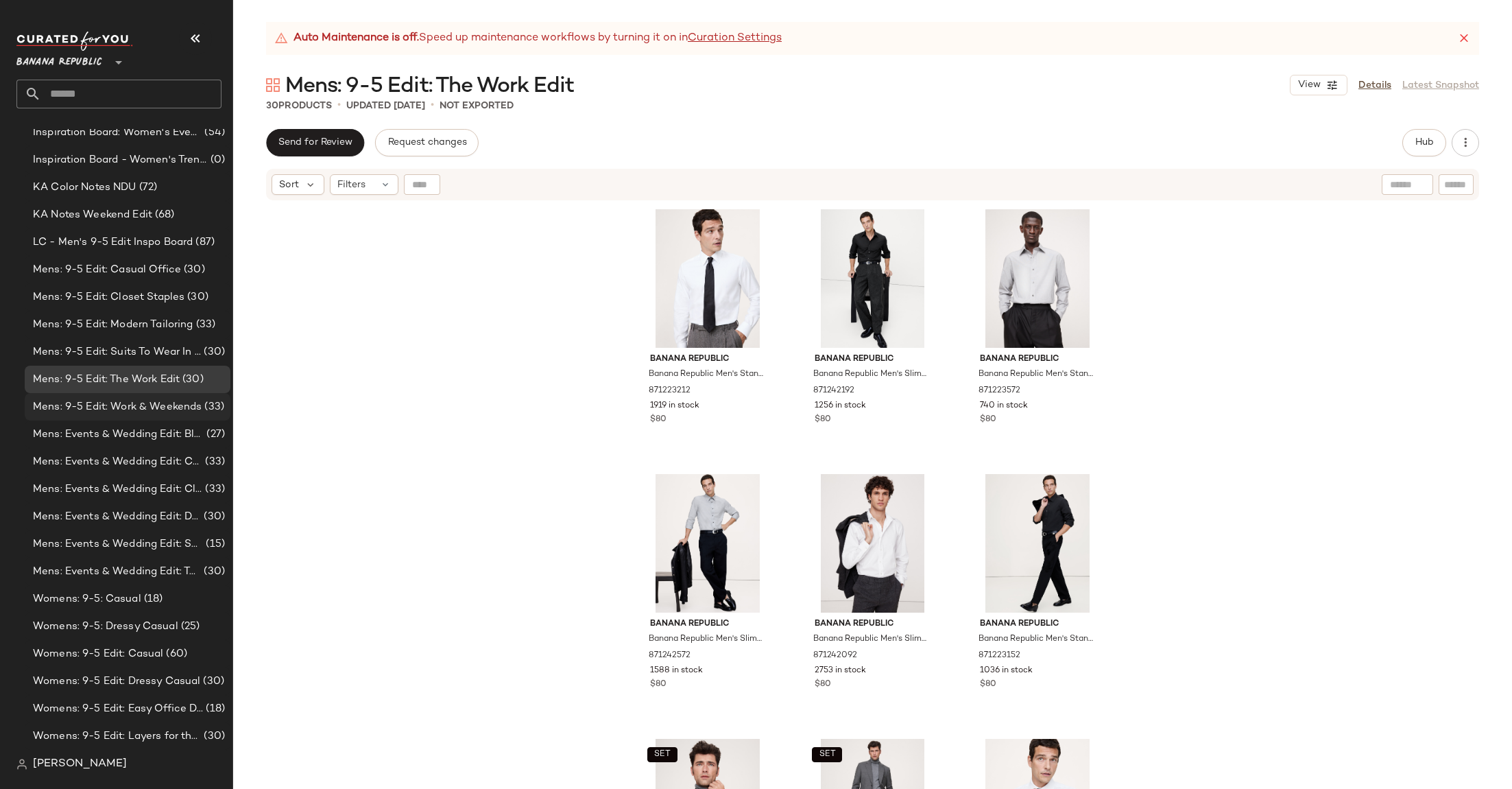
click at [185, 406] on span "Mens: 9-5 Edit: Work & Weekends" at bounding box center [117, 406] width 169 height 15
